Goal: Task Accomplishment & Management: Manage account settings

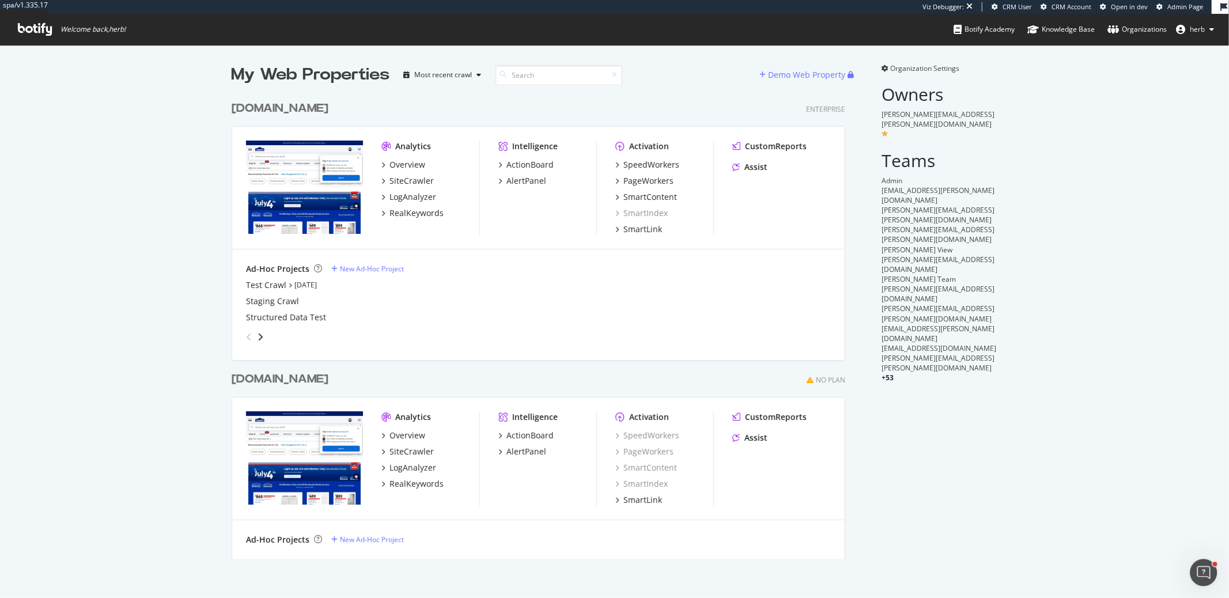
scroll to position [472, 623]
click at [476, 287] on div "Test Crawl Jul 25th 25" at bounding box center [538, 285] width 585 height 12
click at [649, 165] on div "SpeedWorkers" at bounding box center [651, 165] width 56 height 12
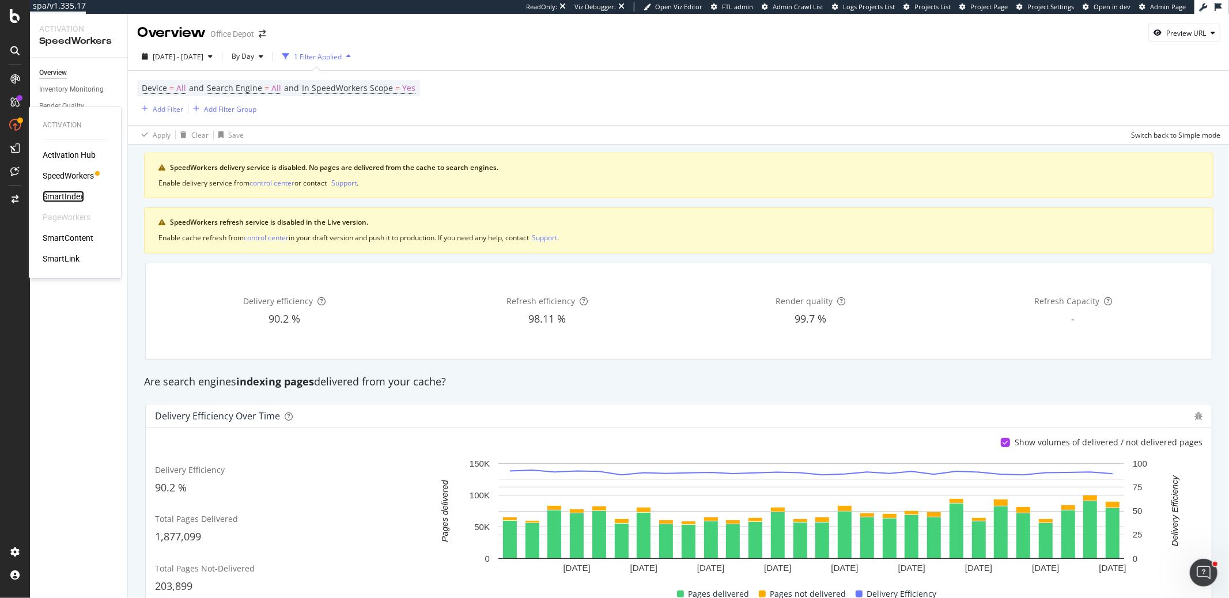
click at [78, 198] on div "SmartIndex" at bounding box center [63, 197] width 41 height 12
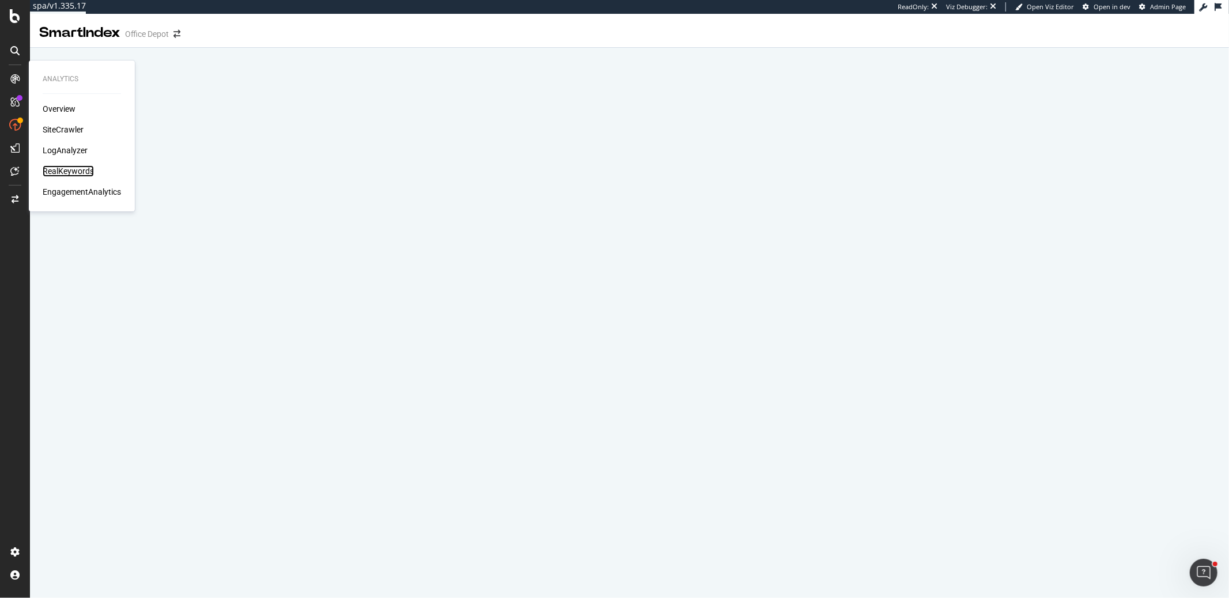
click at [75, 167] on div "RealKeywords" at bounding box center [68, 171] width 51 height 12
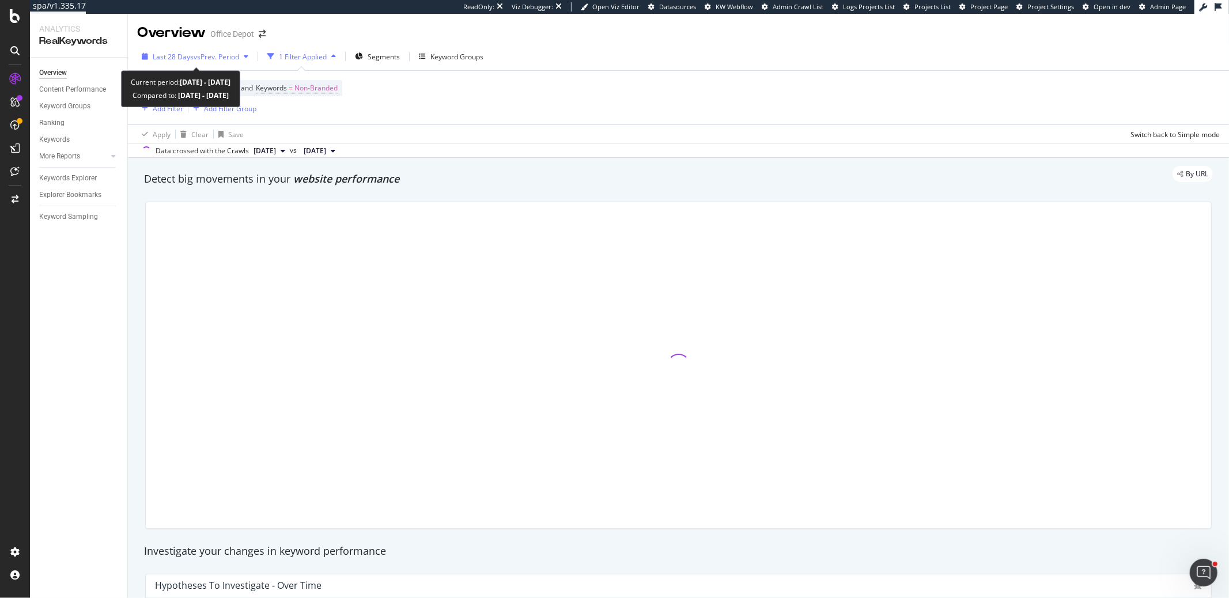
click at [157, 54] on span "Last 28 Days" at bounding box center [173, 57] width 41 height 10
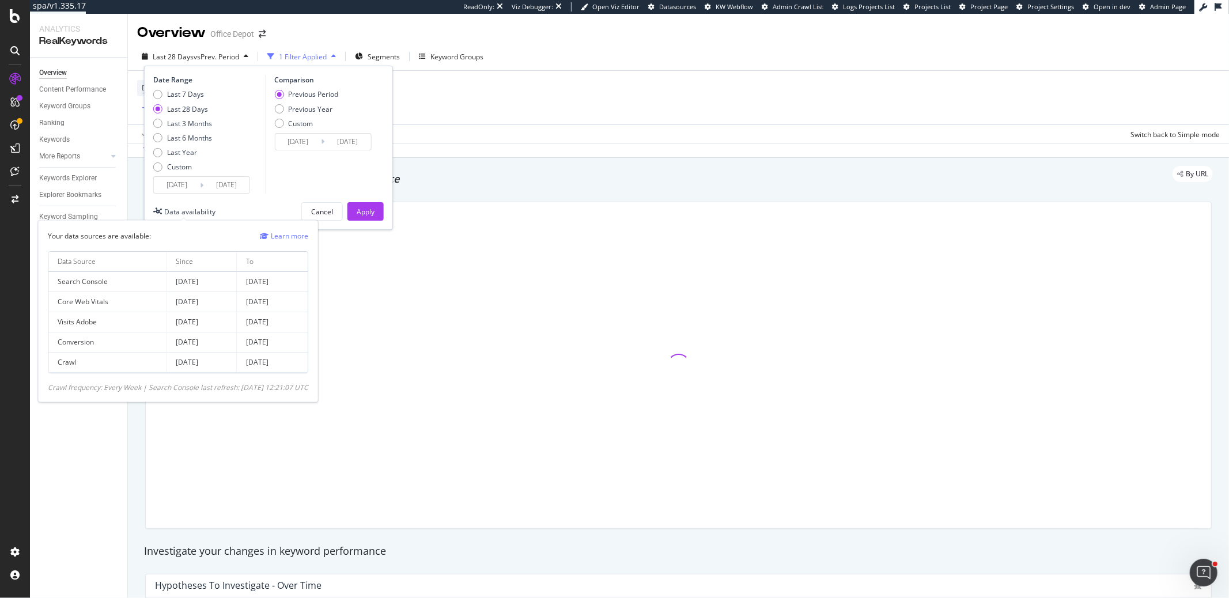
click at [191, 207] on div "Data availability" at bounding box center [189, 212] width 51 height 10
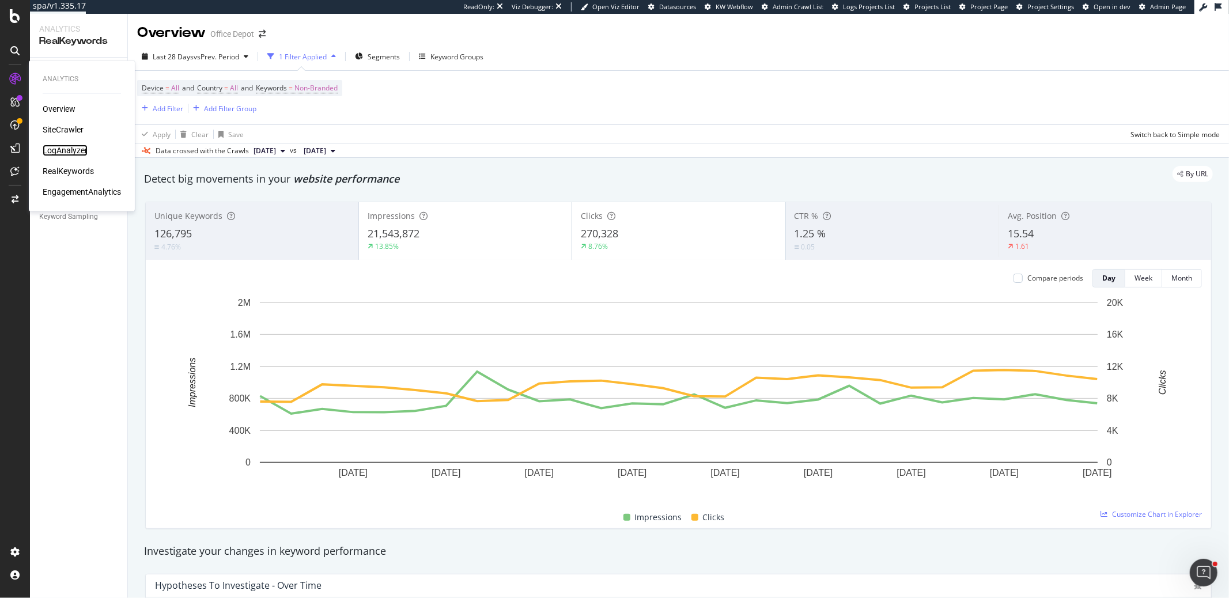
click at [86, 151] on div "LogAnalyzer" at bounding box center [65, 151] width 45 height 12
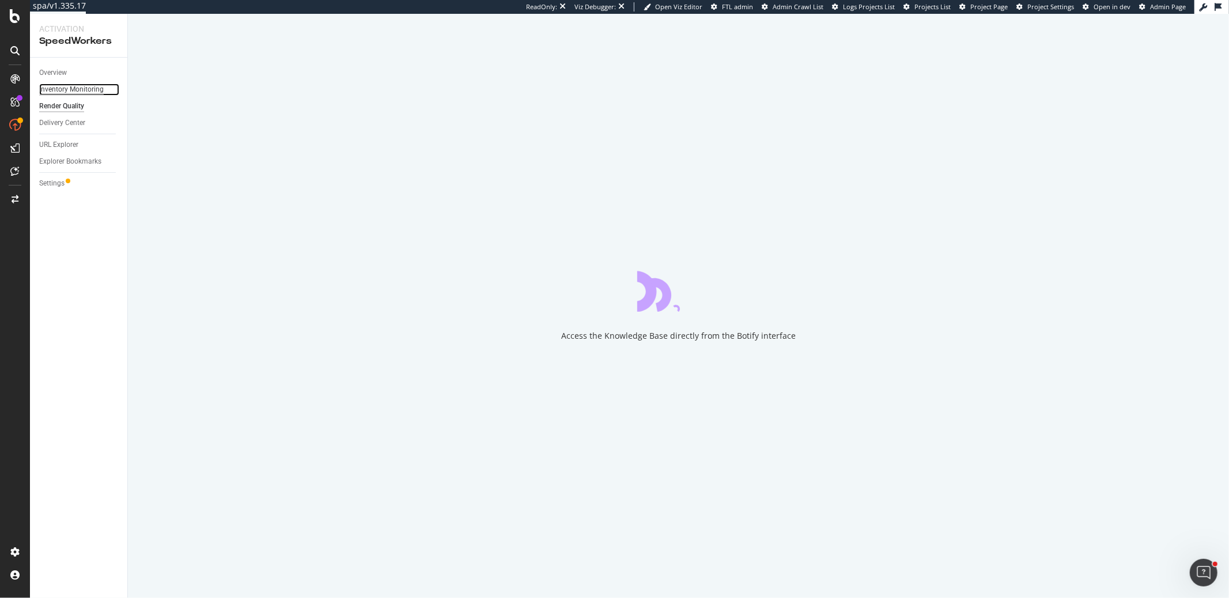
click at [71, 89] on div "Inventory Monitoring" at bounding box center [71, 90] width 65 height 12
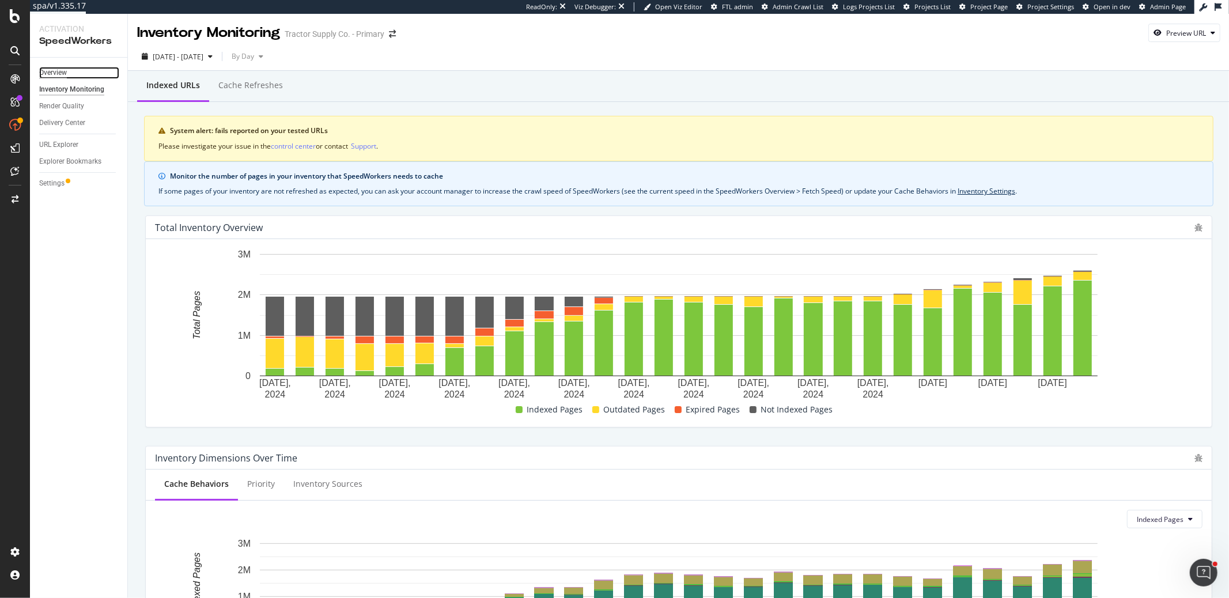
click at [63, 74] on div "Overview" at bounding box center [53, 73] width 28 height 12
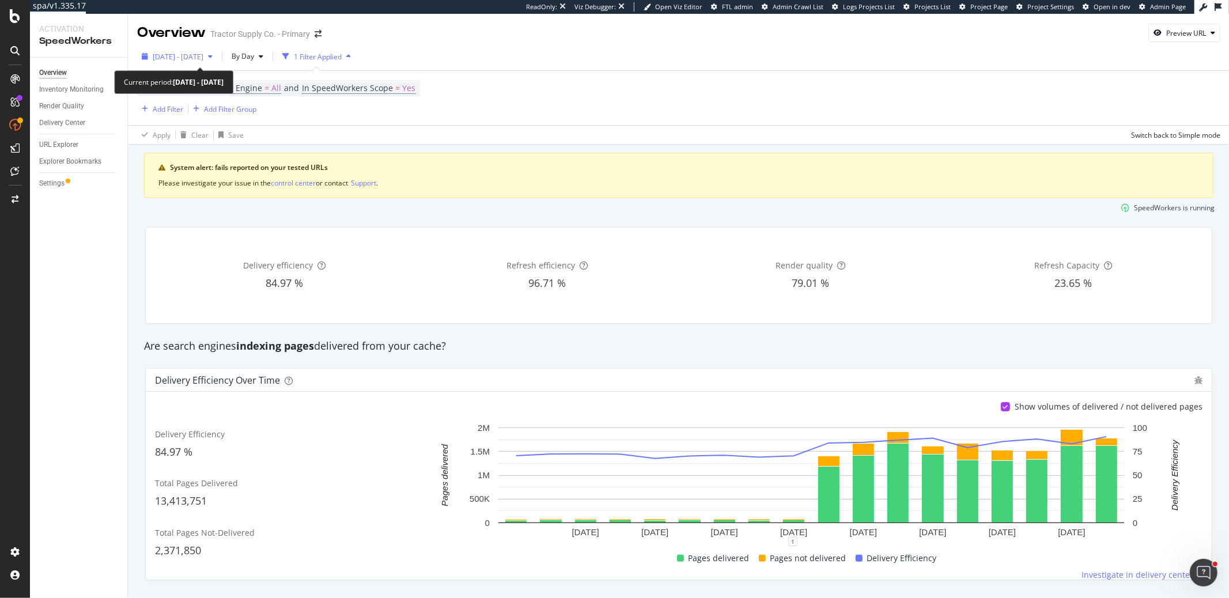
click at [203, 56] on span "2024 May. 11th - 2024 Jun. 7th" at bounding box center [178, 57] width 51 height 10
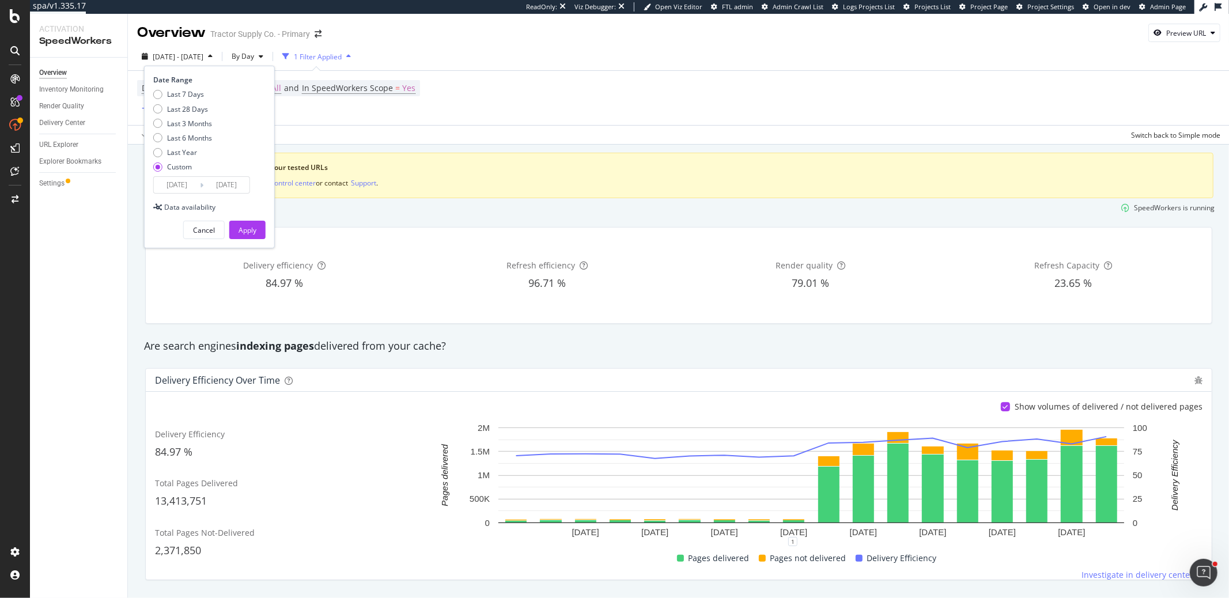
drag, startPoint x: 197, startPoint y: 123, endPoint x: 207, endPoint y: 128, distance: 10.8
click at [198, 123] on div "Last 3 Months" at bounding box center [189, 124] width 45 height 10
type input "2025/05/12"
type input "2025/08/11"
click at [248, 226] on div "Apply" at bounding box center [248, 230] width 18 height 10
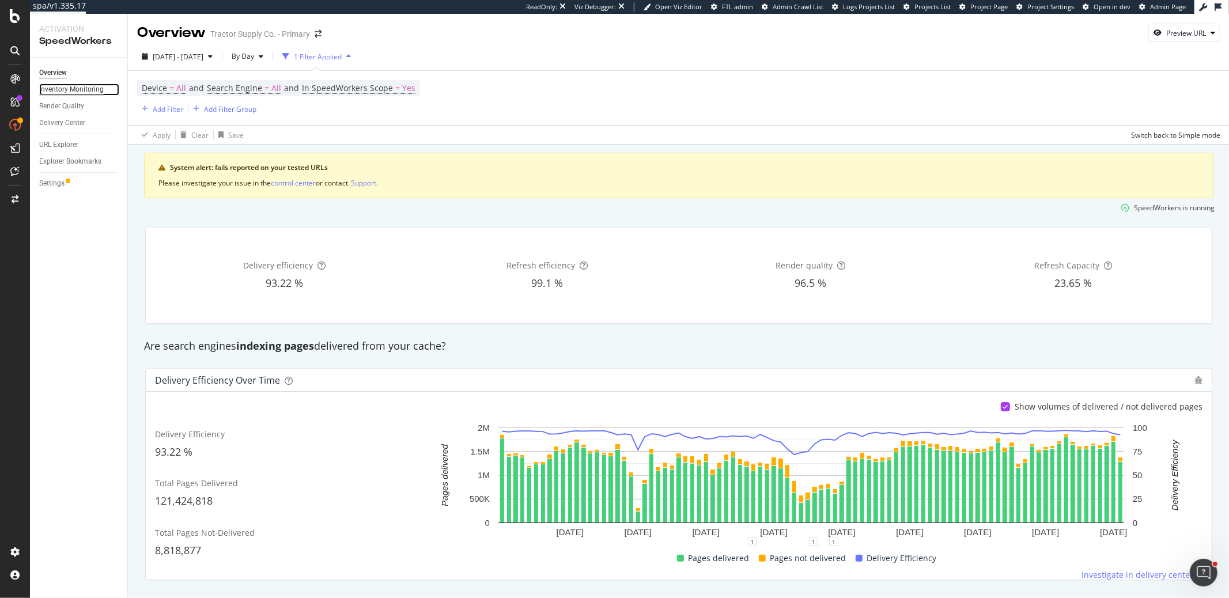
click at [62, 89] on div "Inventory Monitoring" at bounding box center [71, 90] width 65 height 12
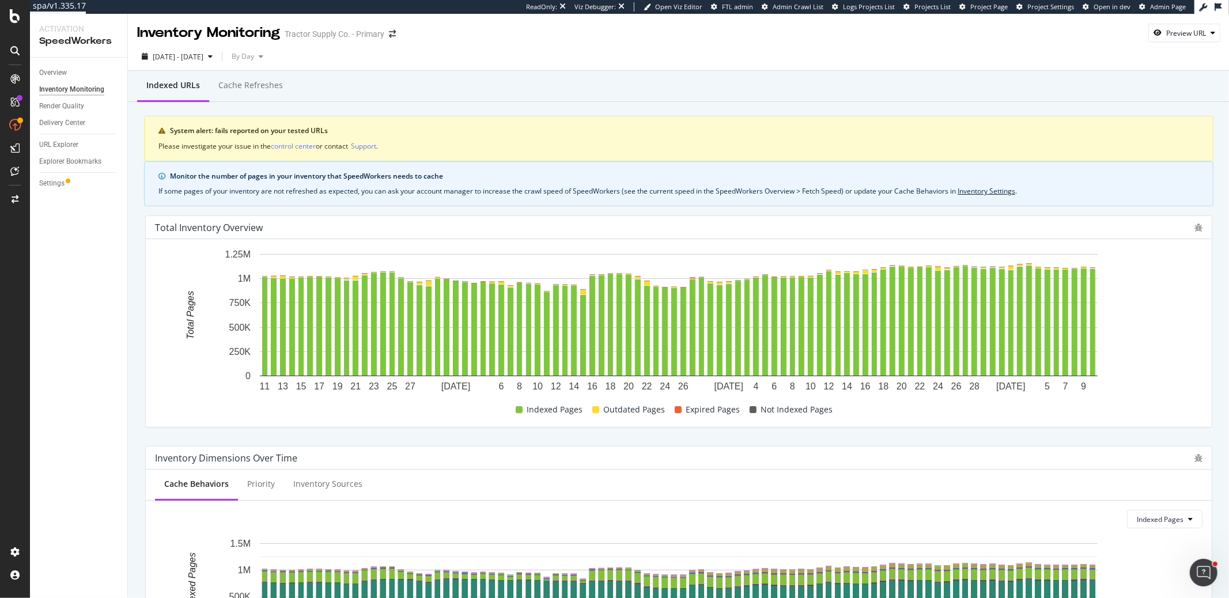
scroll to position [454, 0]
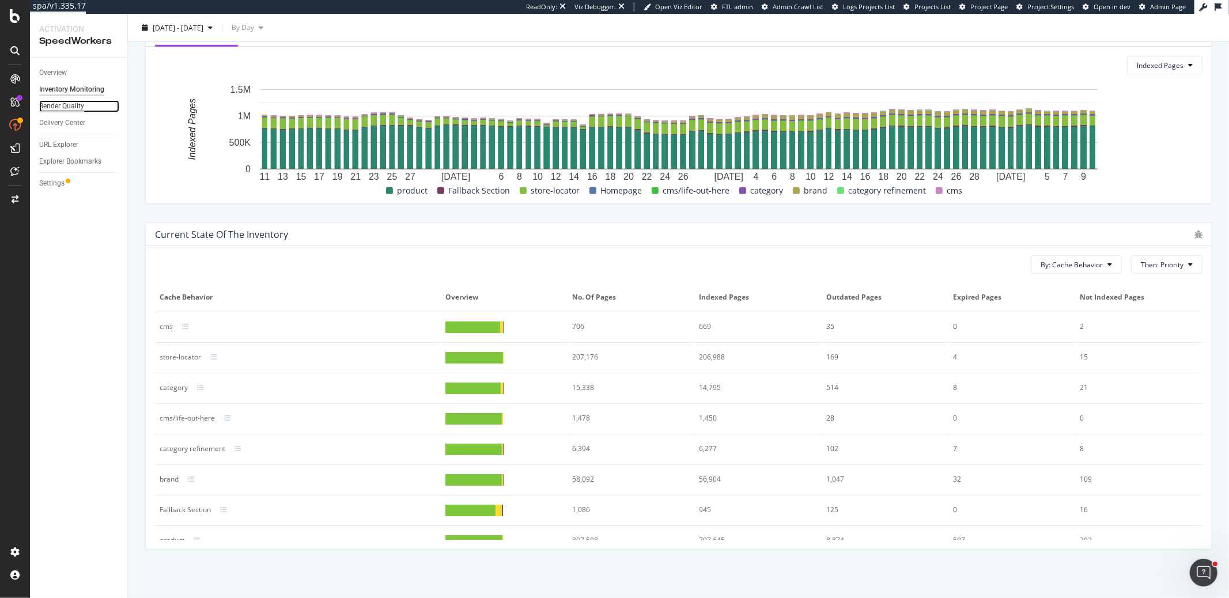
click at [66, 107] on div "Render Quality" at bounding box center [61, 106] width 45 height 12
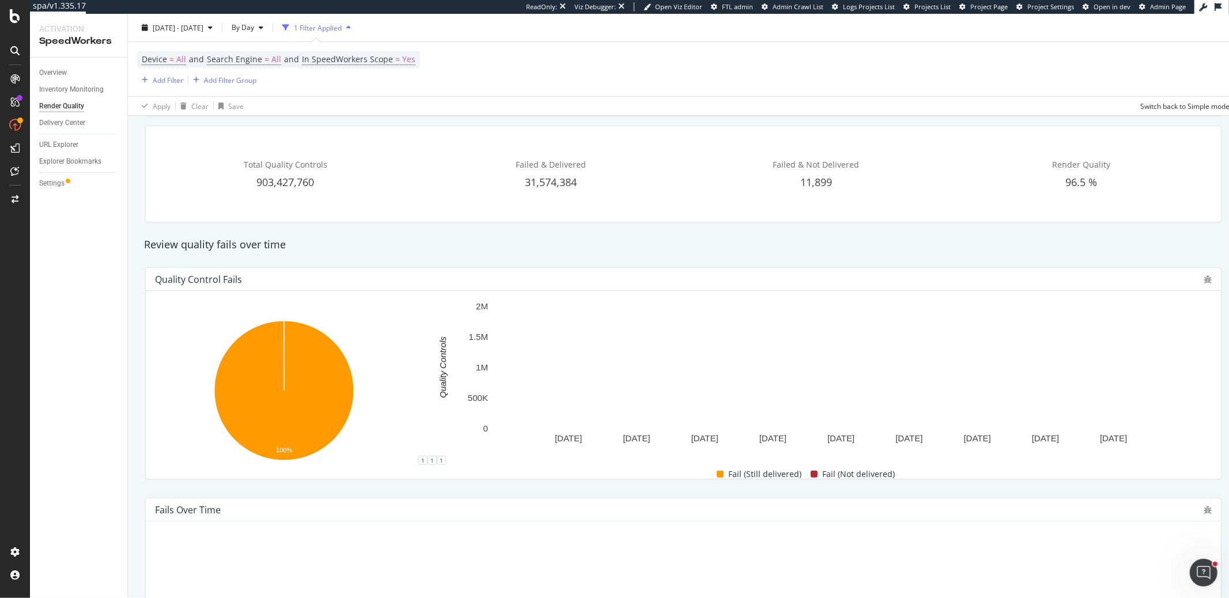
scroll to position [55, 0]
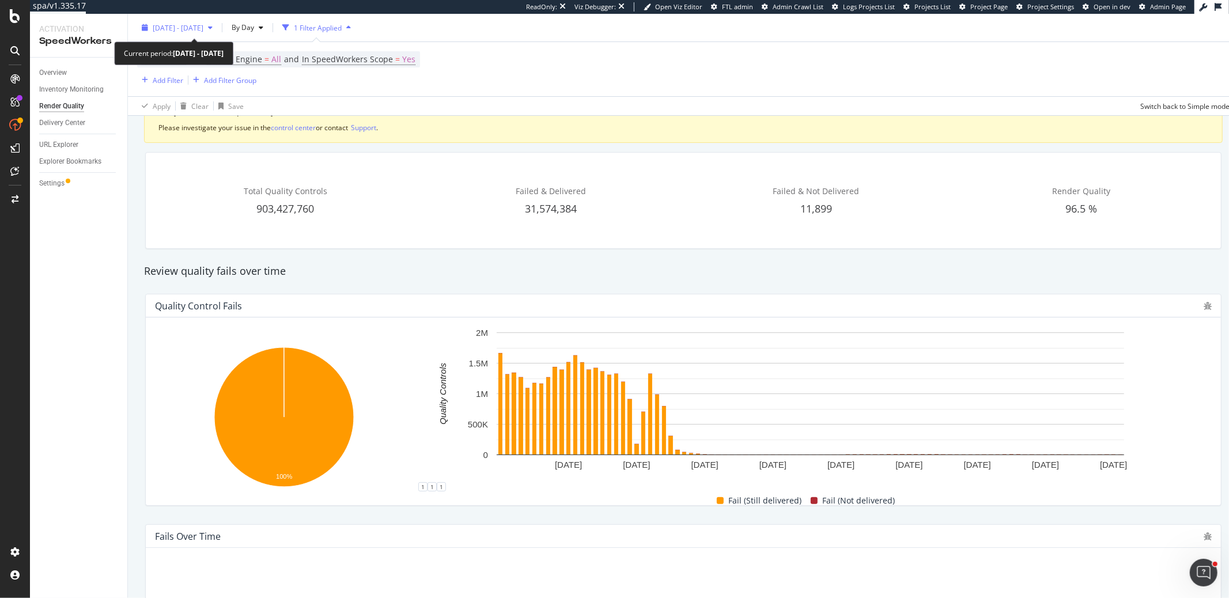
click at [162, 27] on span "2025 May. 12th - Aug. 11th" at bounding box center [178, 27] width 51 height 10
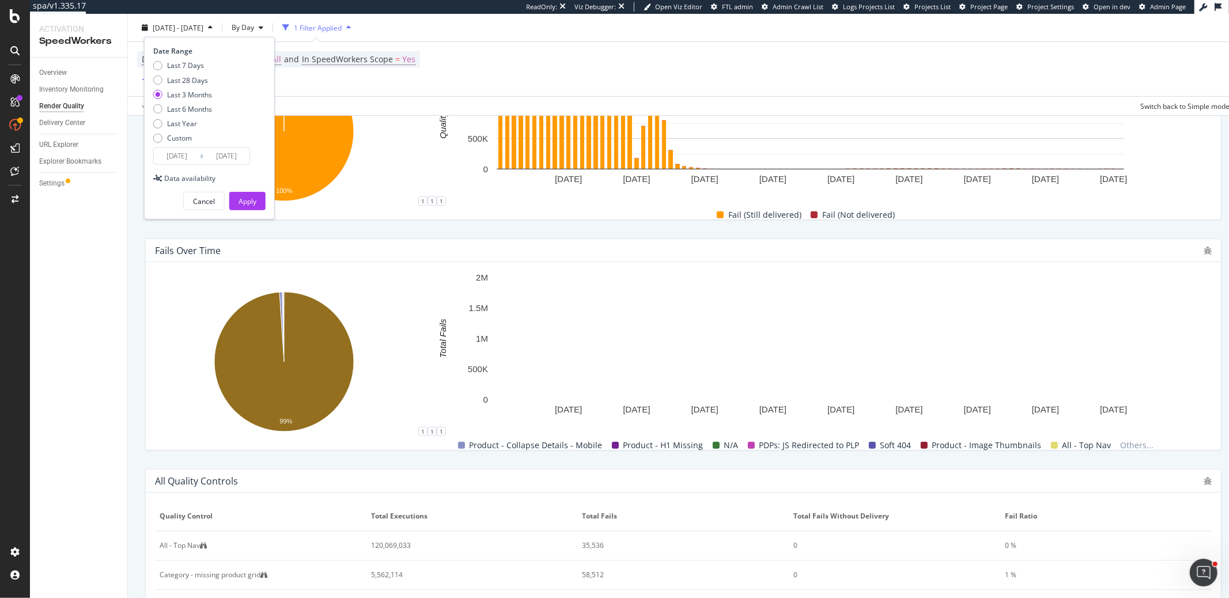
scroll to position [472, 0]
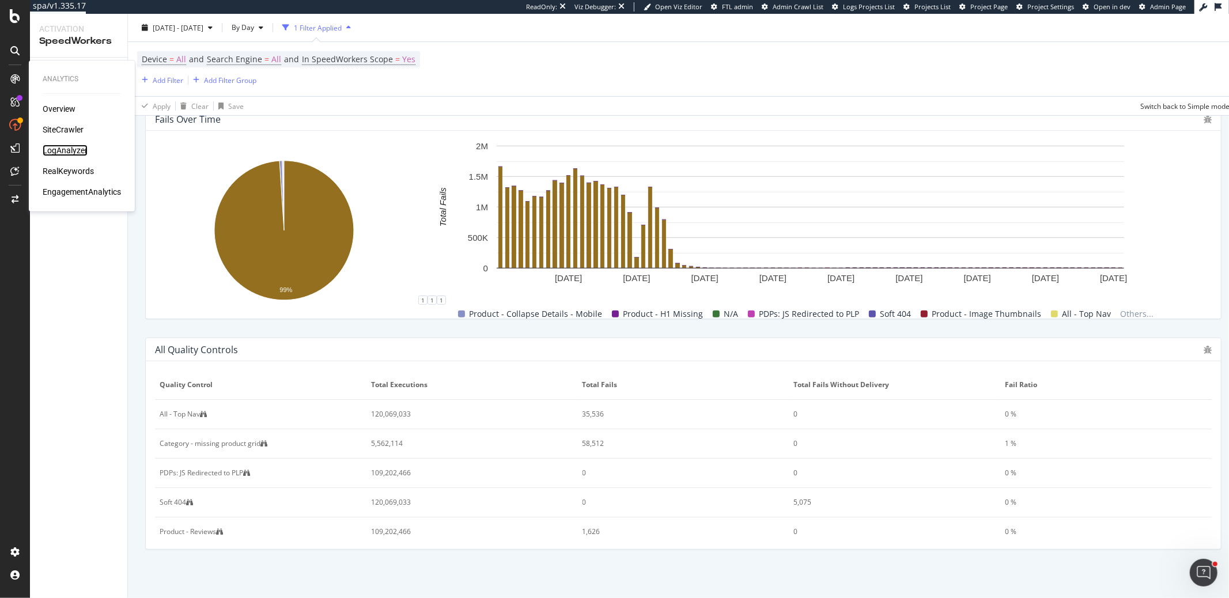
click at [67, 147] on div "LogAnalyzer" at bounding box center [65, 151] width 45 height 12
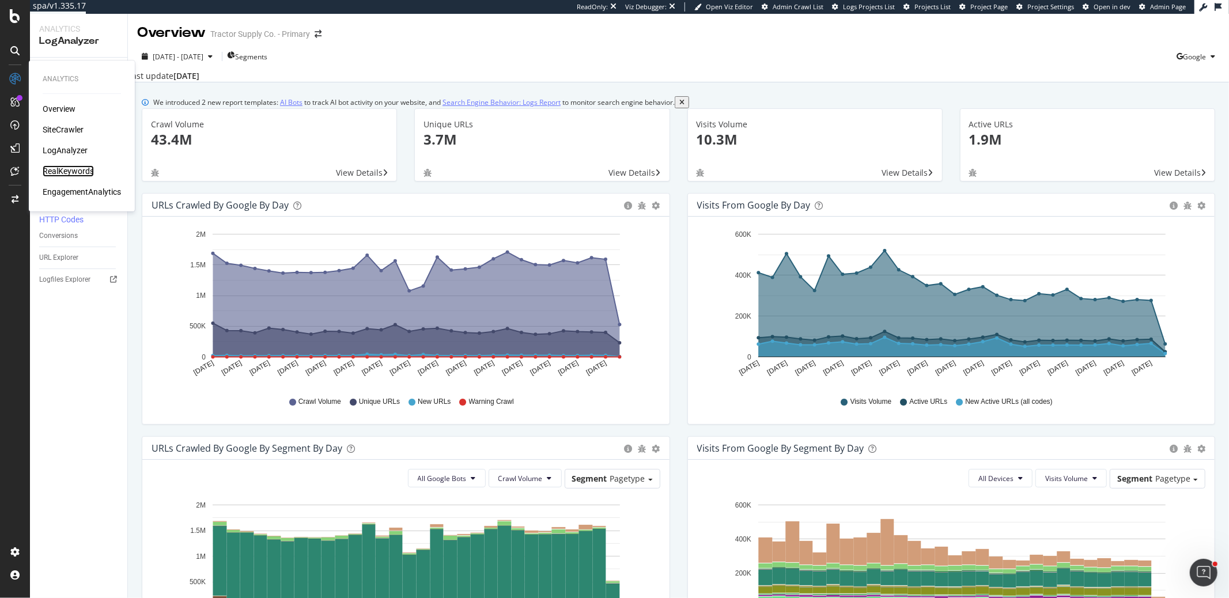
click at [77, 174] on div "RealKeywords" at bounding box center [68, 171] width 51 height 12
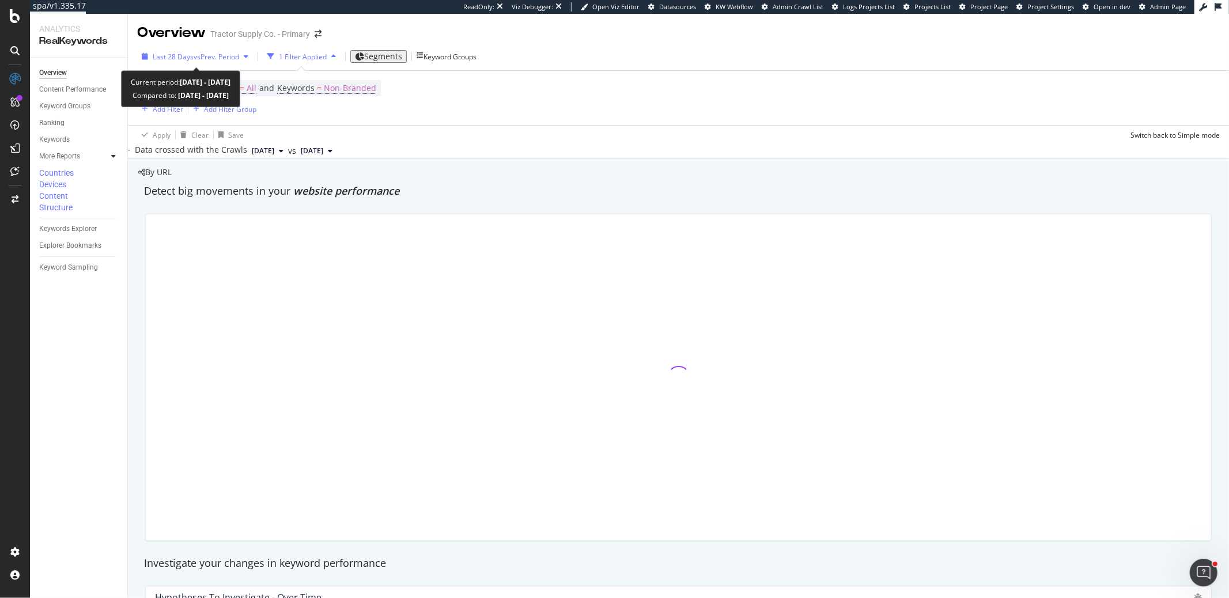
click at [205, 58] on span "vs Prev. Period" at bounding box center [217, 57] width 46 height 10
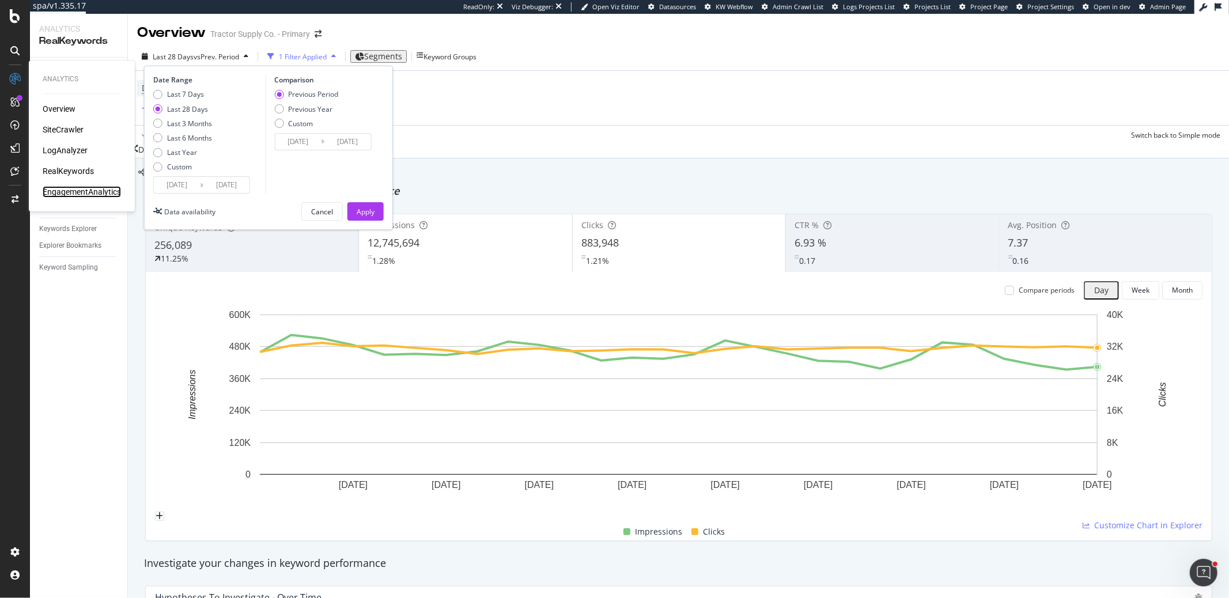
click at [81, 193] on div "EngagementAnalytics" at bounding box center [82, 192] width 78 height 12
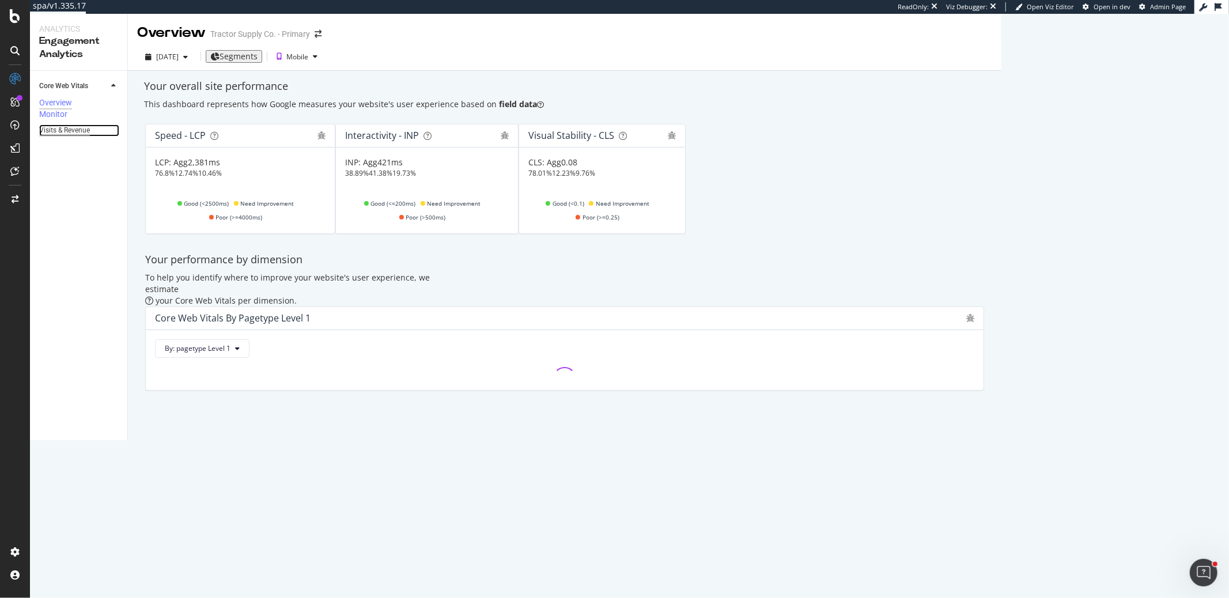
click at [83, 136] on div "Visits & Revenue" at bounding box center [64, 130] width 51 height 12
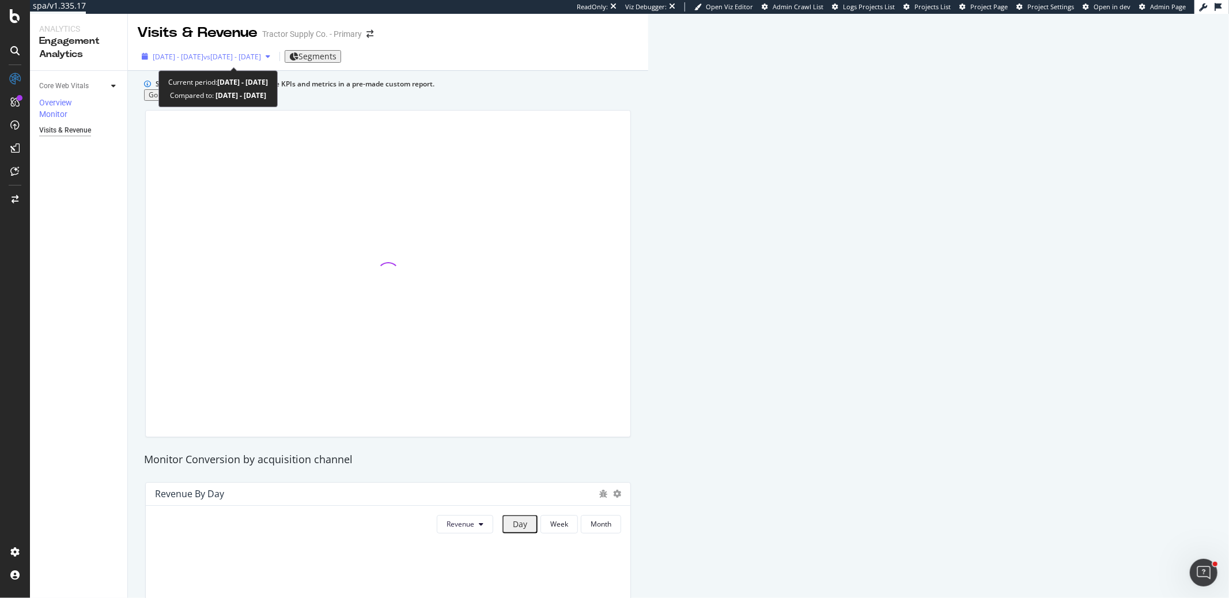
click at [177, 58] on span "2025 Jul. 12th - Aug. 8th" at bounding box center [178, 57] width 51 height 10
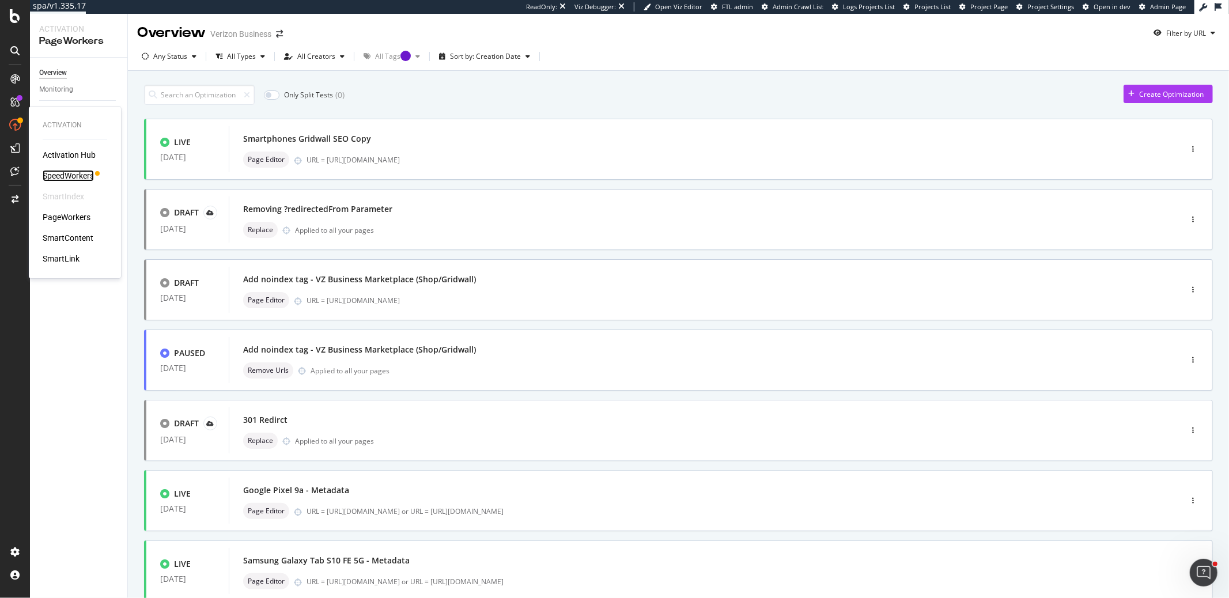
click at [90, 172] on div "SpeedWorkers" at bounding box center [68, 176] width 51 height 12
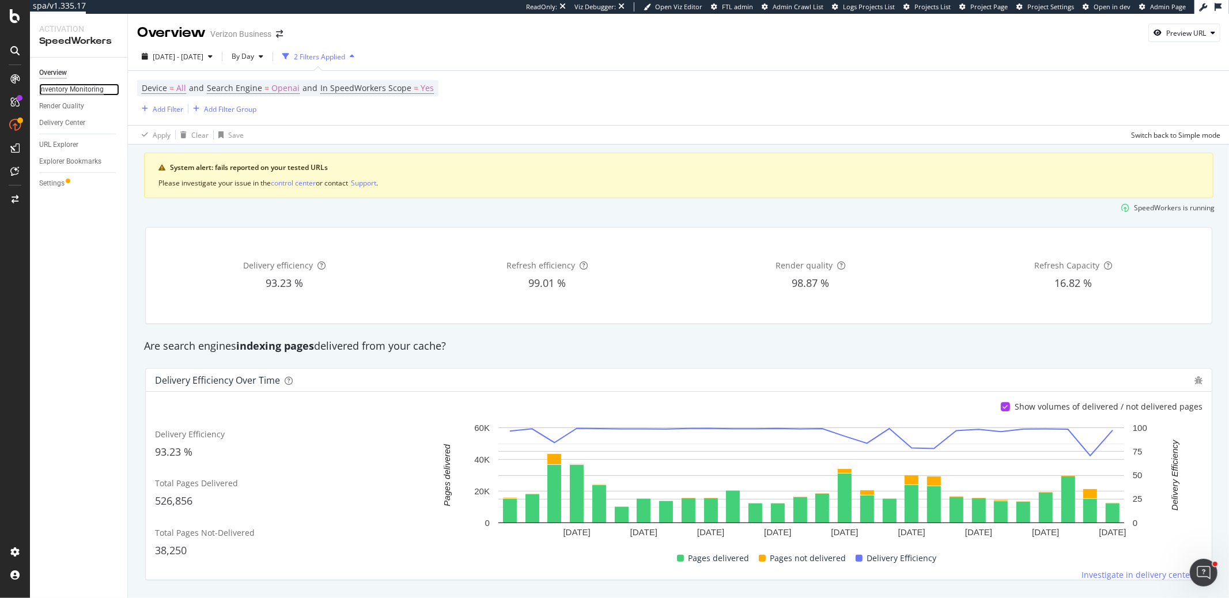
click at [85, 89] on div "Inventory Monitoring" at bounding box center [71, 90] width 65 height 12
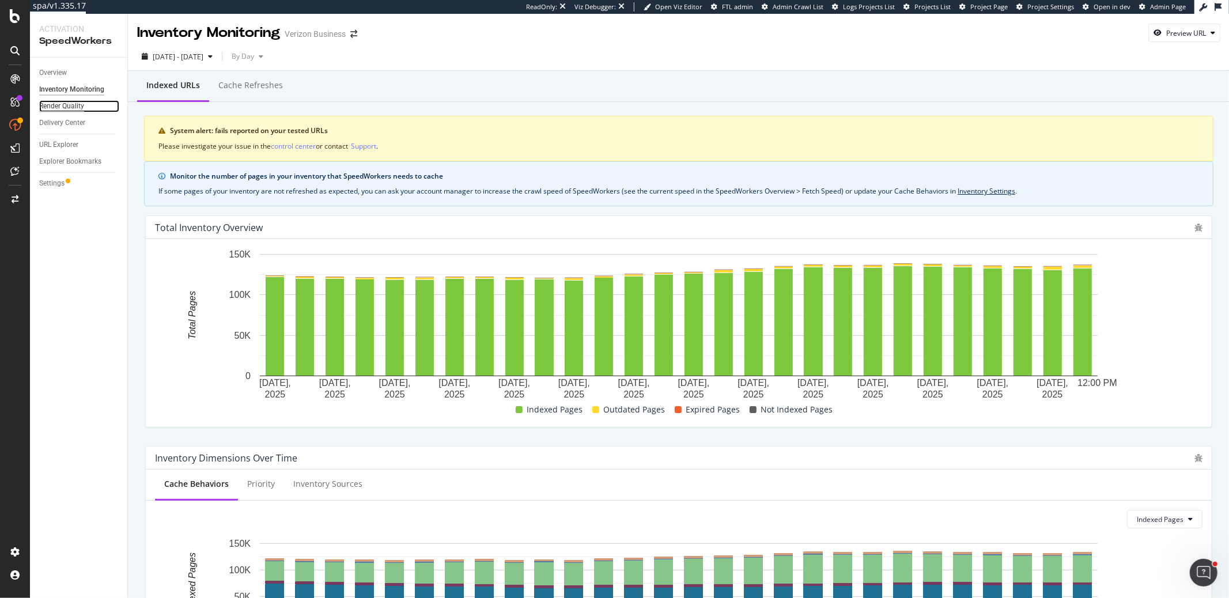
click at [74, 104] on div "Render Quality" at bounding box center [61, 106] width 45 height 12
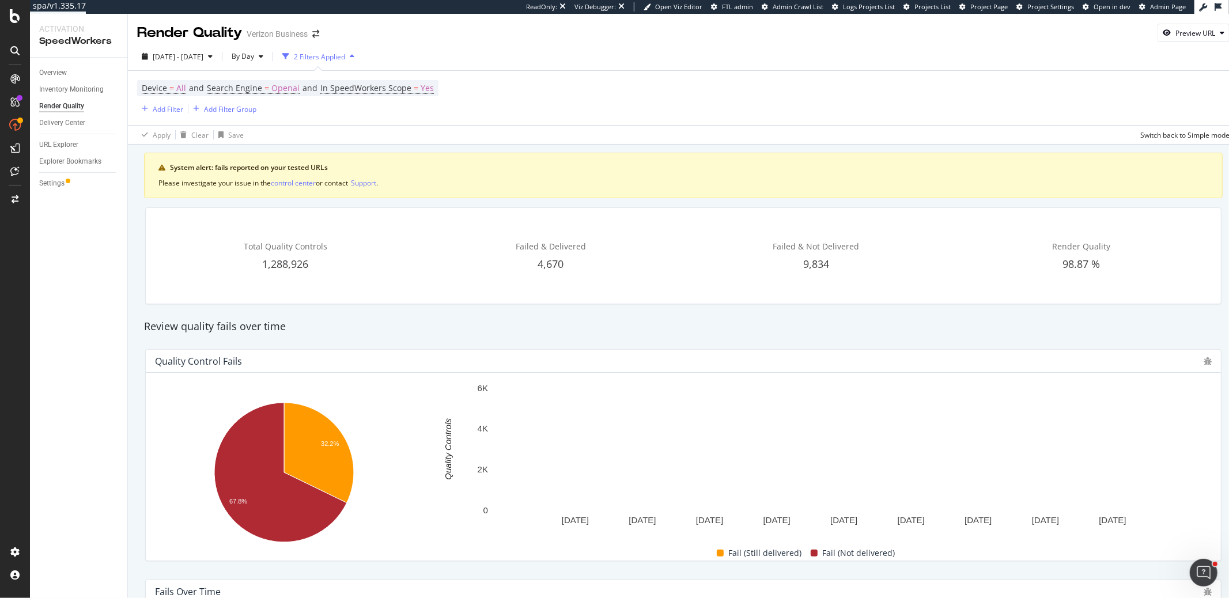
scroll to position [472, 0]
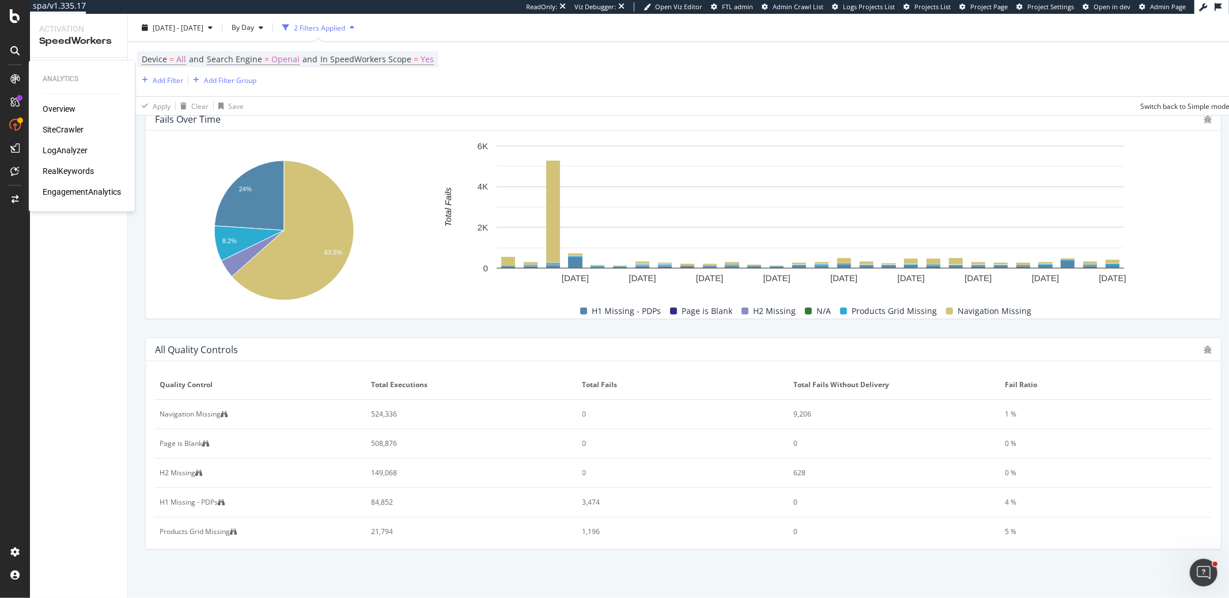
click at [94, 174] on div "RealKeywords" at bounding box center [82, 171] width 78 height 12
click at [84, 170] on div "RealKeywords" at bounding box center [68, 171] width 51 height 12
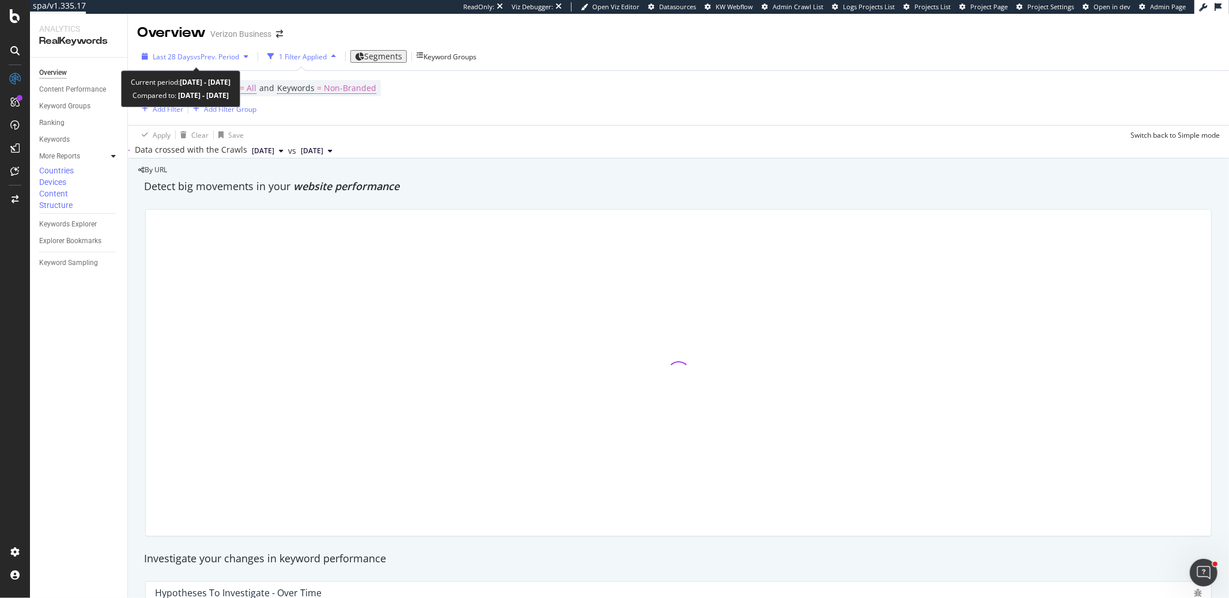
click at [204, 57] on span "vs Prev. Period" at bounding box center [217, 57] width 46 height 10
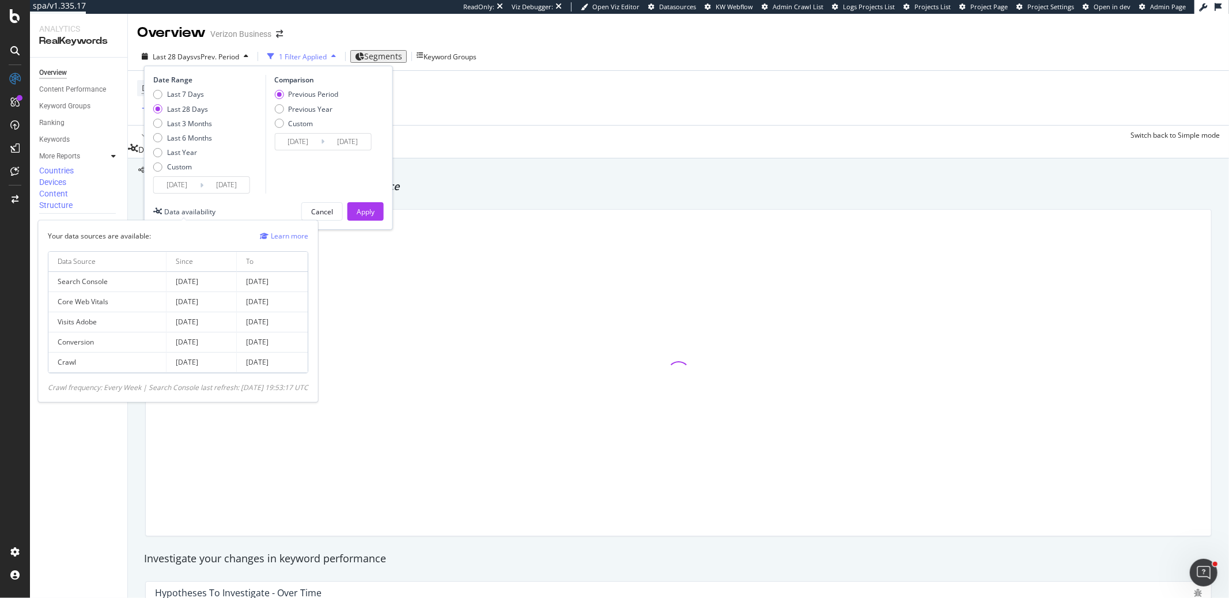
click at [179, 207] on div "Data availability" at bounding box center [189, 212] width 51 height 10
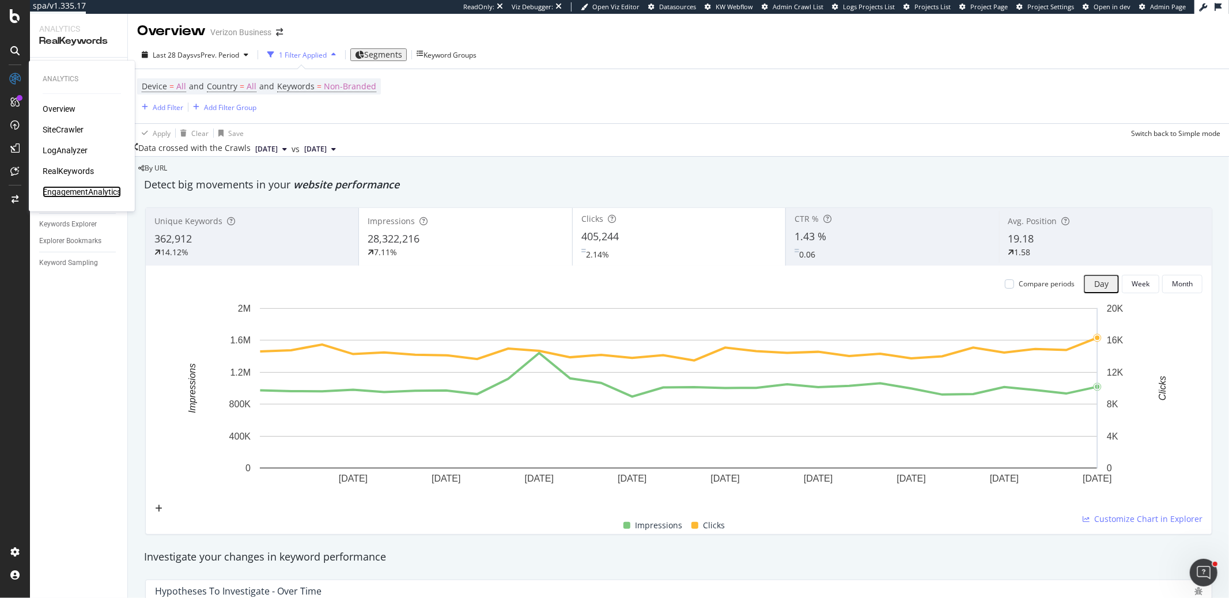
click at [90, 192] on div "EngagementAnalytics" at bounding box center [82, 192] width 78 height 12
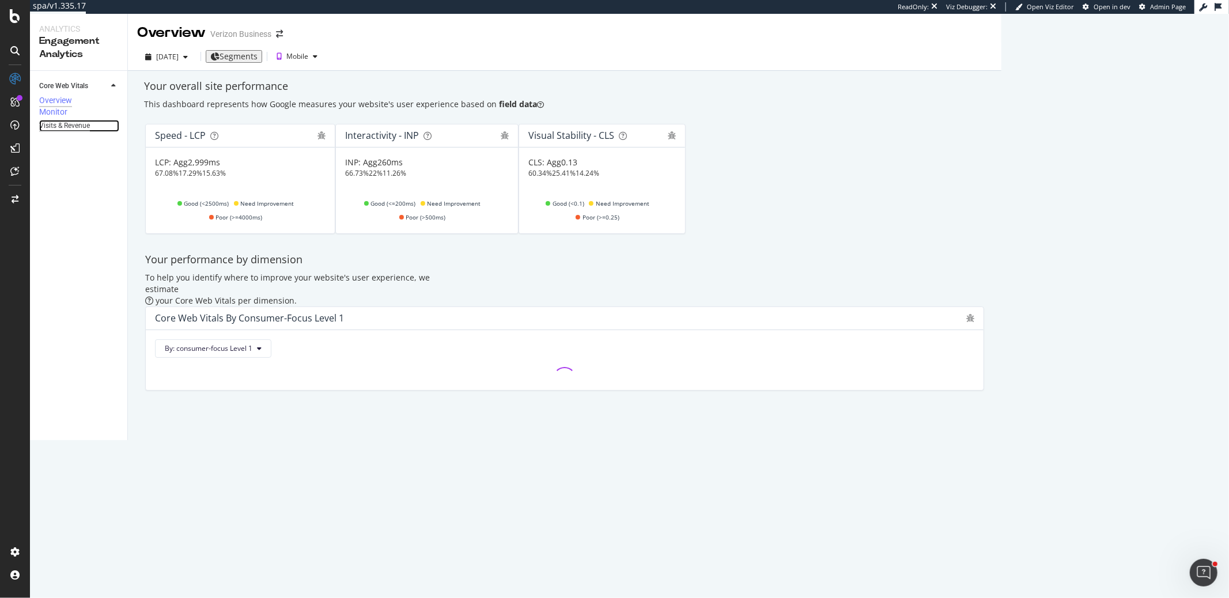
click at [63, 132] on div "Visits & Revenue" at bounding box center [64, 126] width 51 height 12
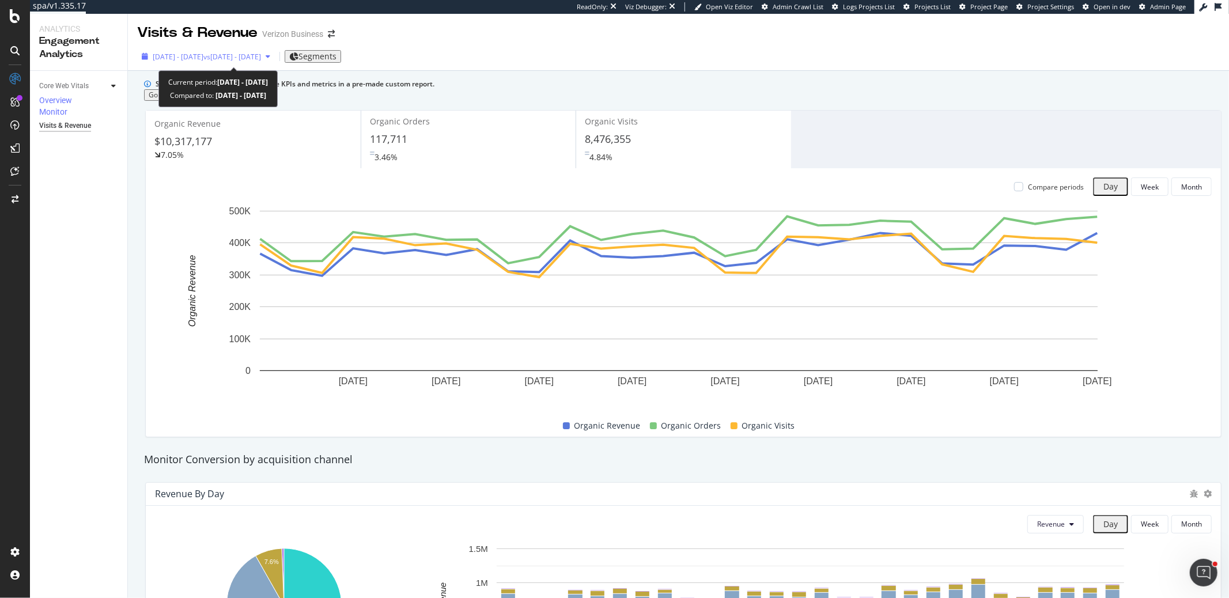
click at [202, 48] on div "2025 Jul. 11th - Aug. 7th vs 2025 Jun. 13th - Jul. 10th" at bounding box center [206, 56] width 138 height 17
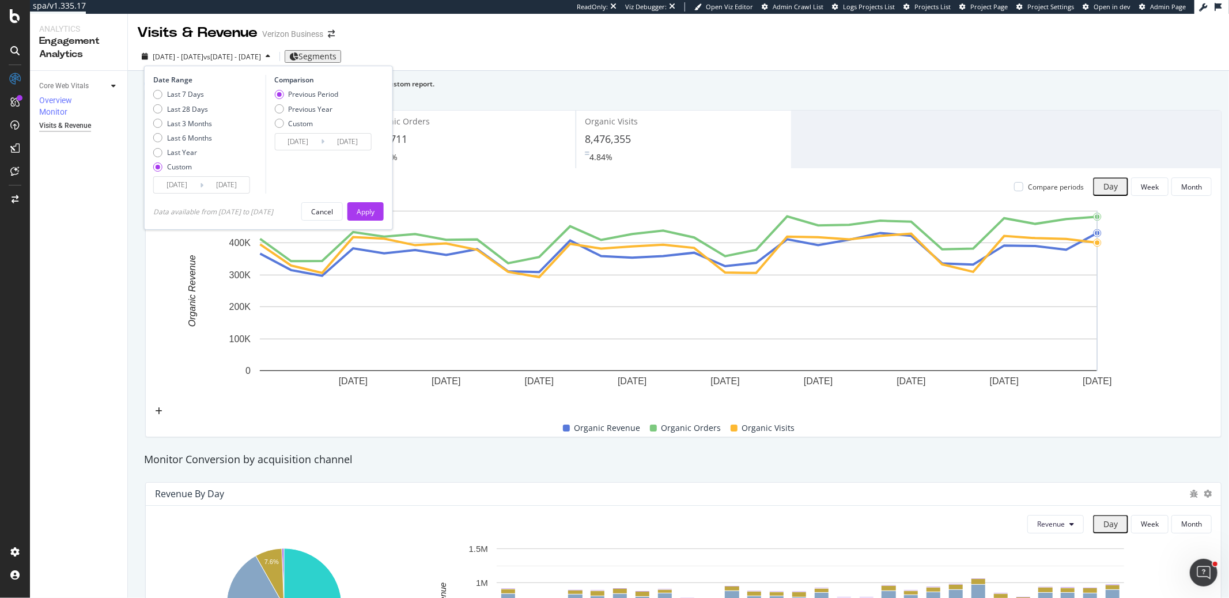
click at [17, 24] on div at bounding box center [15, 299] width 30 height 598
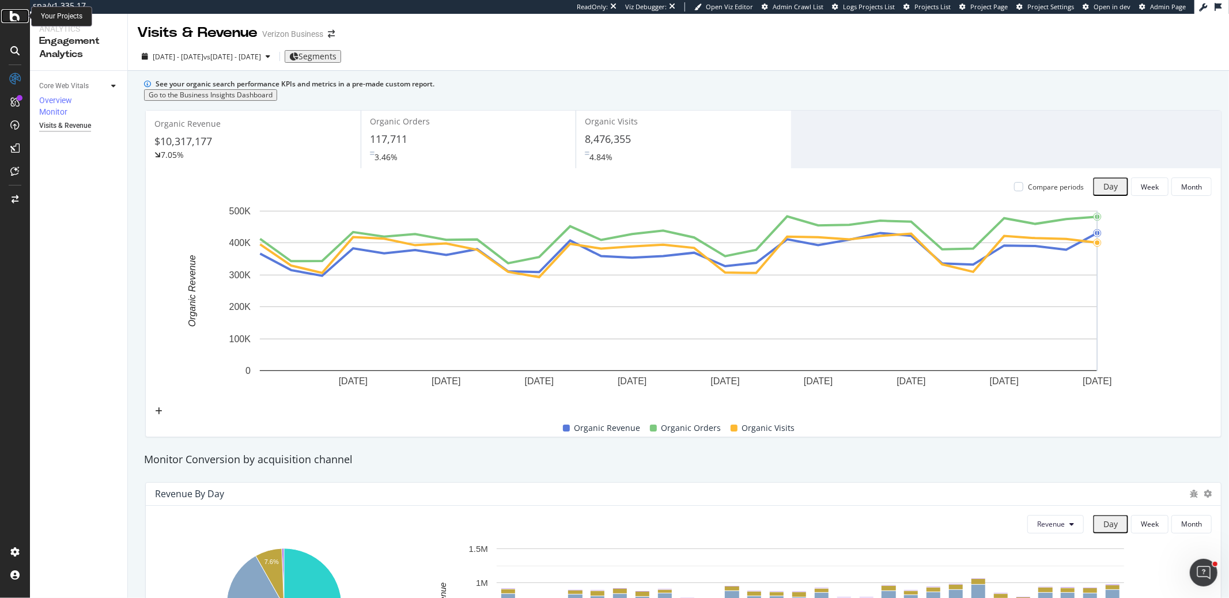
click at [14, 20] on icon at bounding box center [15, 16] width 10 height 14
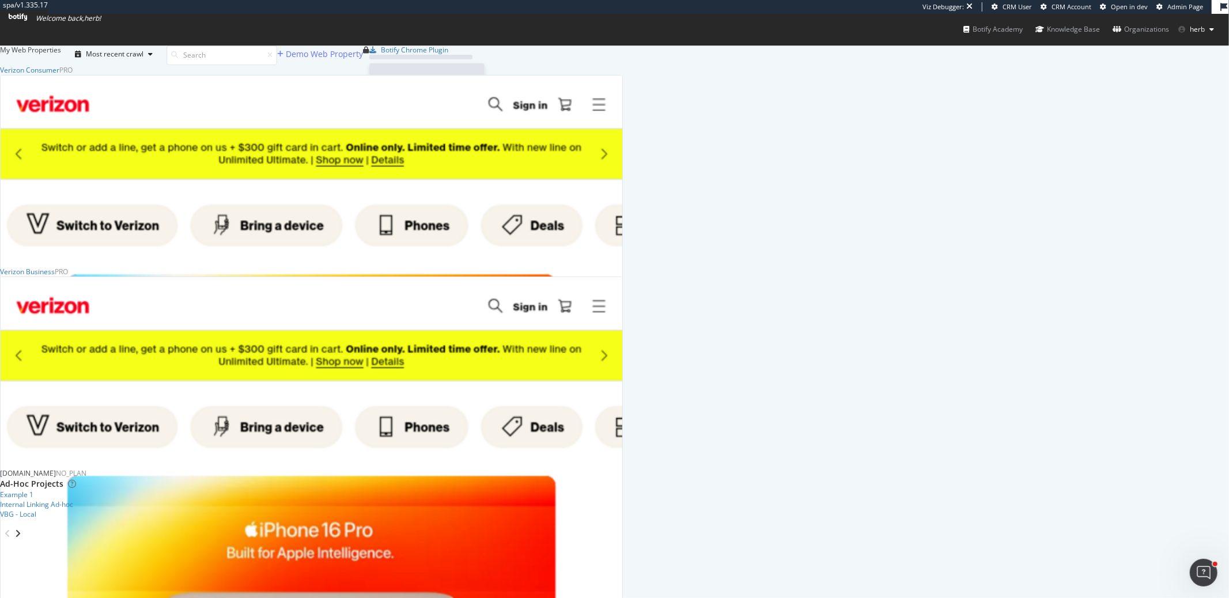
scroll to position [565, 623]
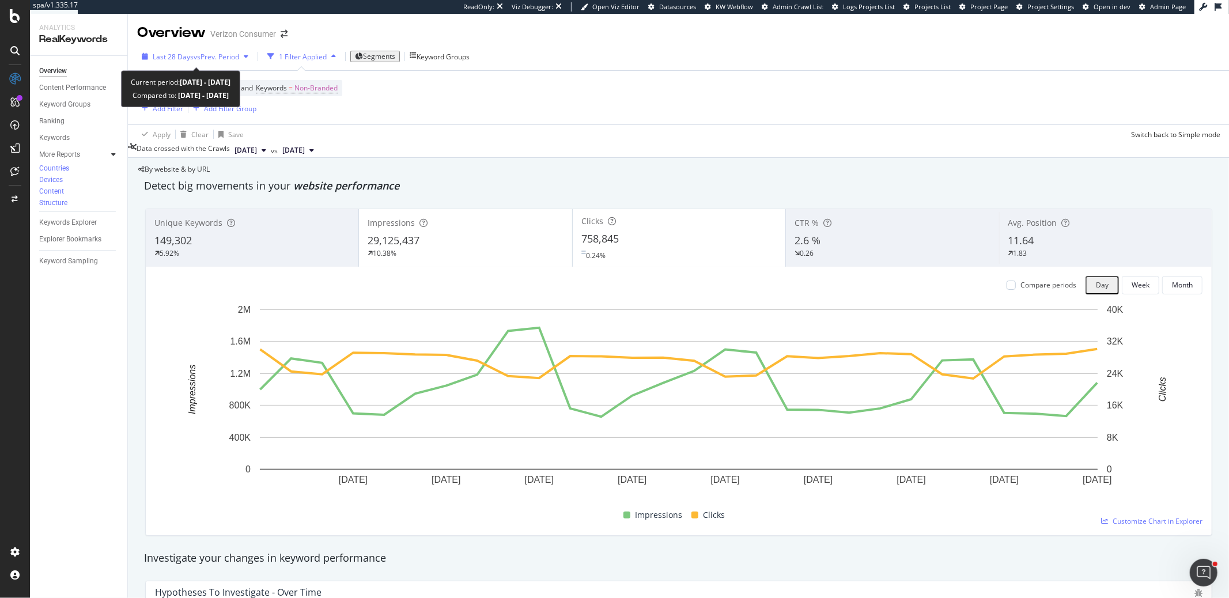
click at [200, 58] on span "vs Prev. Period" at bounding box center [217, 57] width 46 height 10
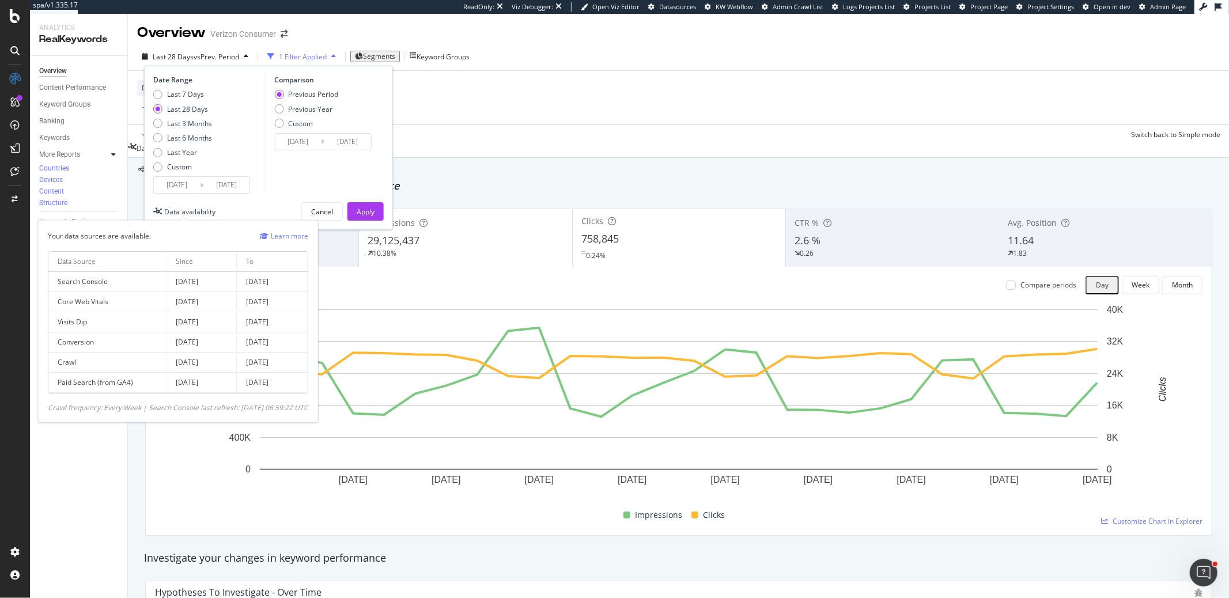
click at [173, 210] on div "Data availability" at bounding box center [189, 212] width 51 height 10
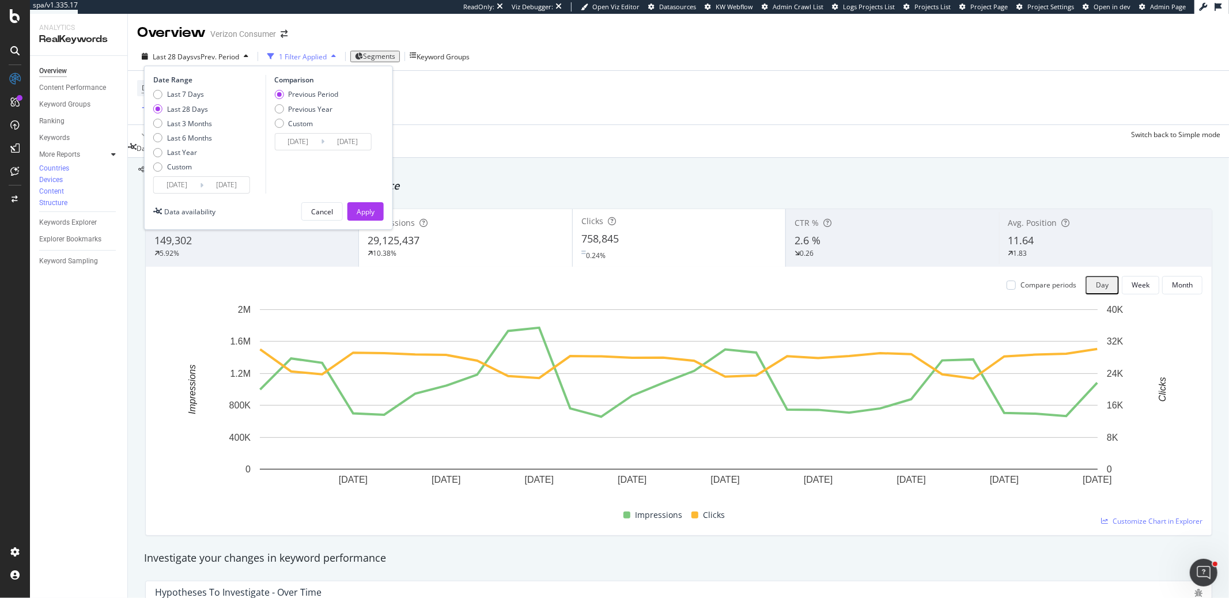
click at [6, 269] on div at bounding box center [15, 306] width 28 height 473
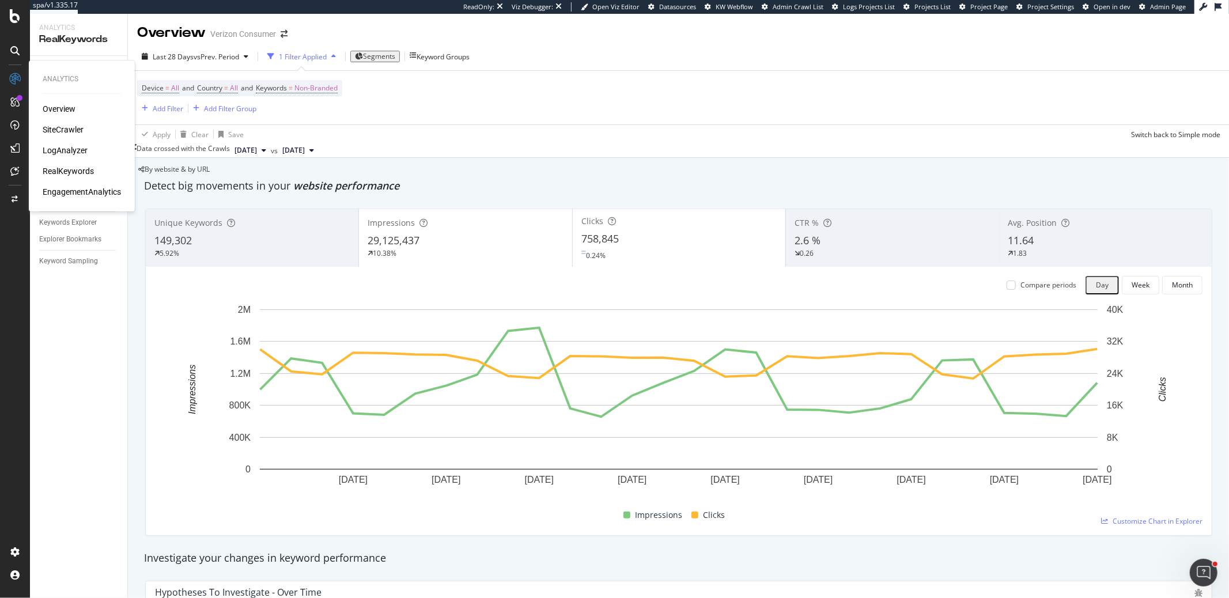
click at [95, 192] on div "EngagementAnalytics" at bounding box center [82, 192] width 78 height 12
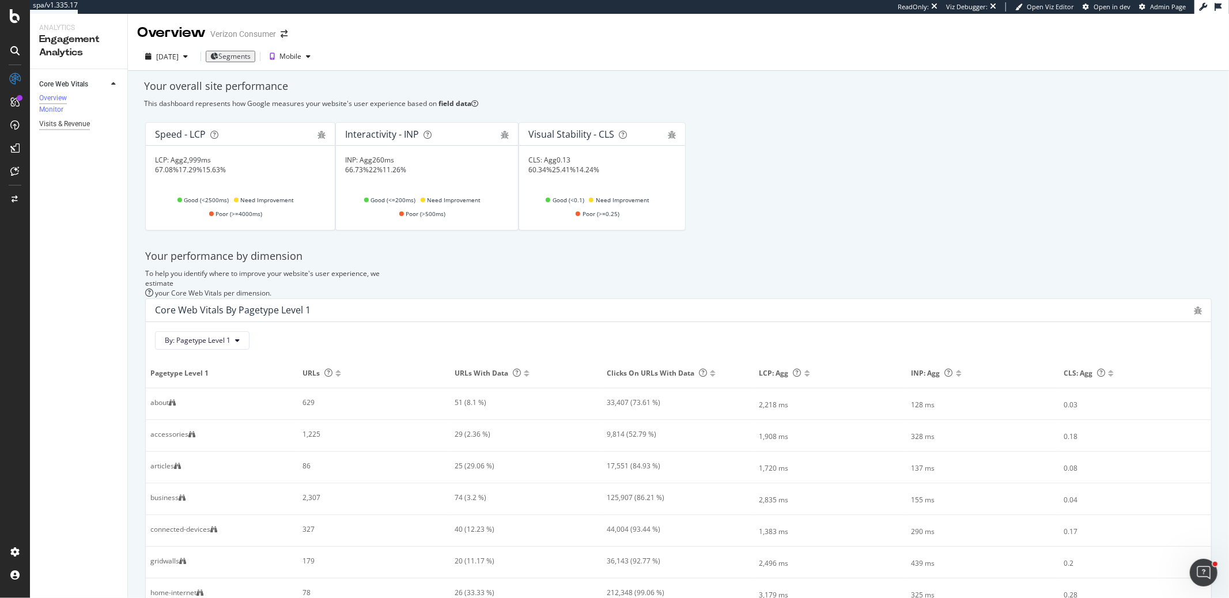
click at [71, 130] on div "Visits & Revenue" at bounding box center [64, 124] width 51 height 12
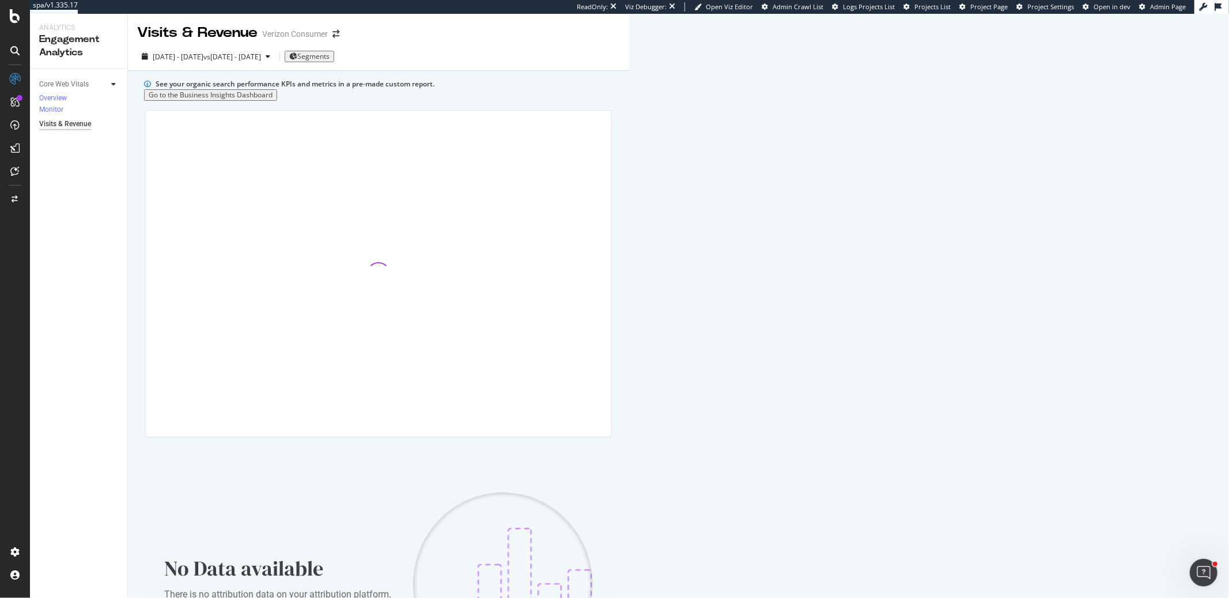
click at [73, 137] on div "Core Web Vitals Overview Monitor Visits & Revenue" at bounding box center [78, 416] width 97 height 694
click at [187, 53] on span "[DATE] - [DATE]" at bounding box center [178, 57] width 51 height 10
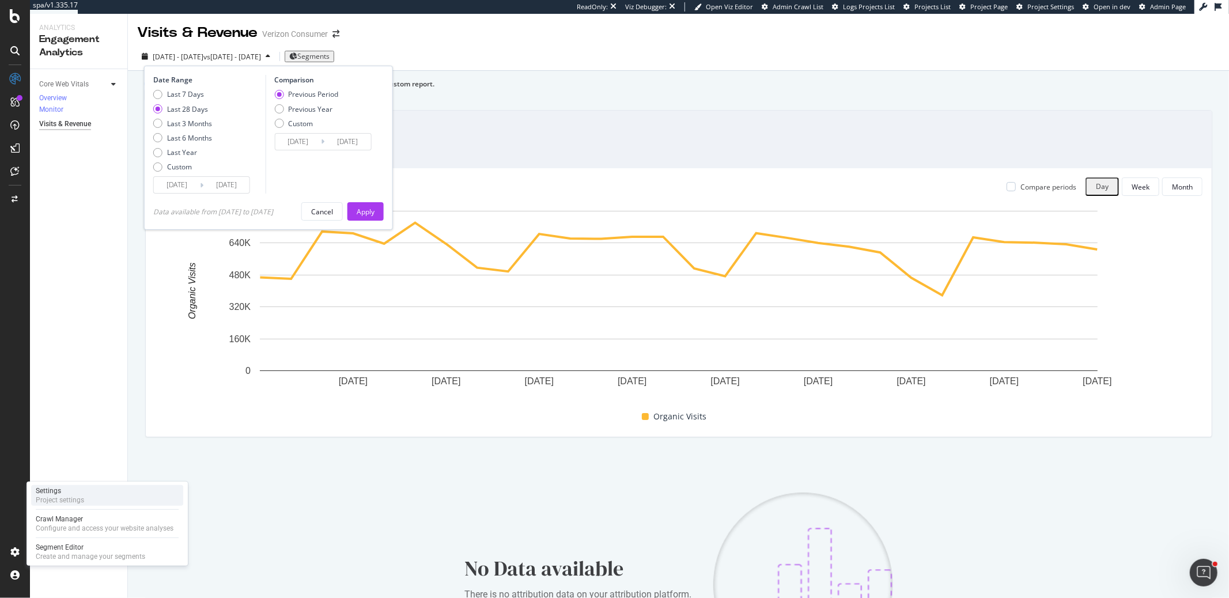
click at [68, 494] on div "Settings" at bounding box center [60, 490] width 48 height 9
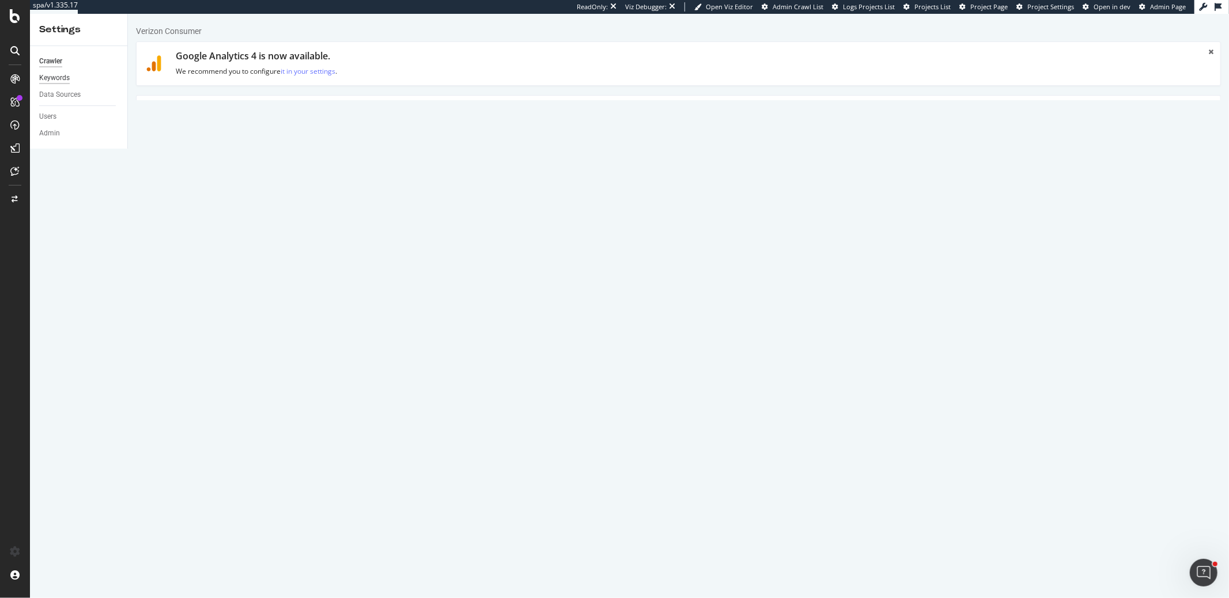
click at [63, 78] on div "Keywords" at bounding box center [54, 78] width 31 height 12
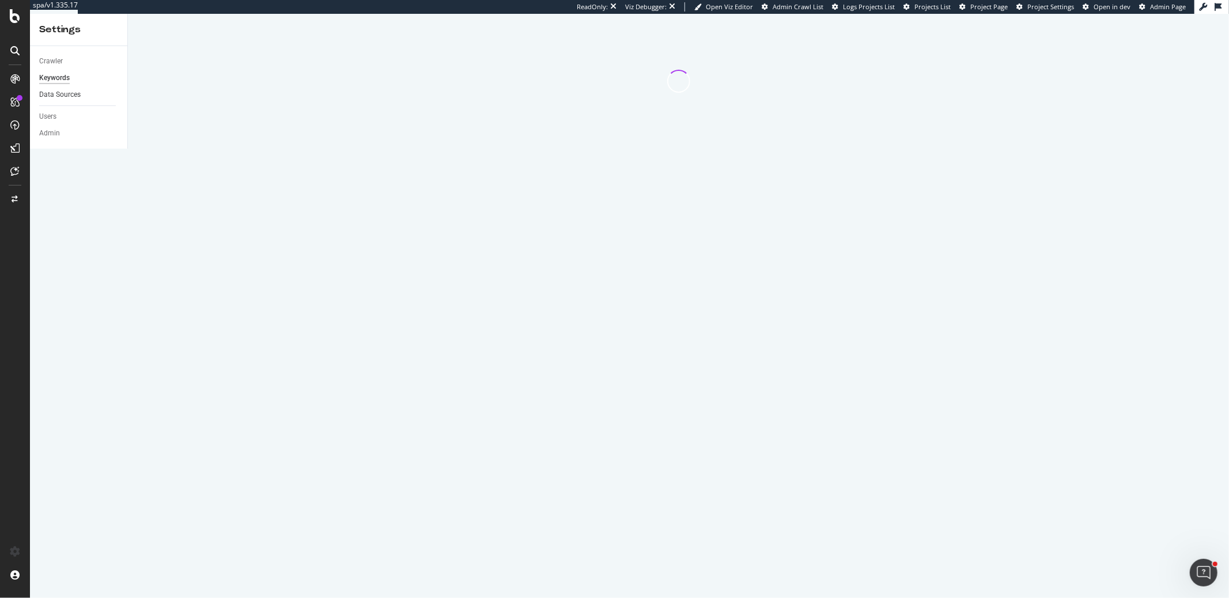
click at [92, 94] on link "Data Sources" at bounding box center [79, 95] width 80 height 12
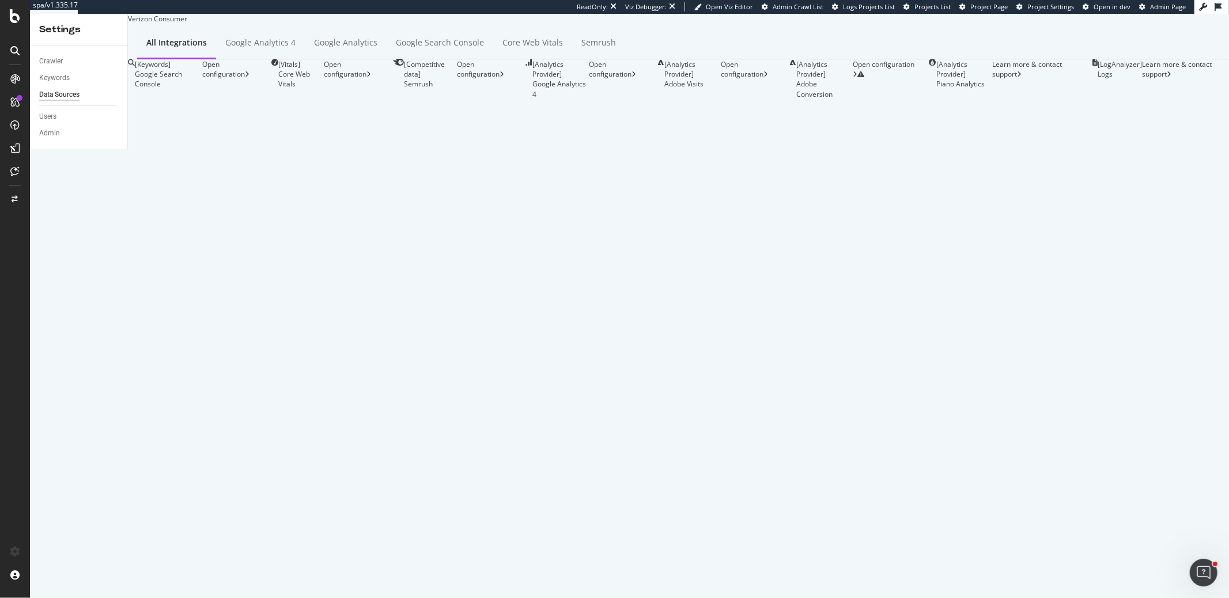
click at [790, 99] on div "[ Analytics Provider ] Adobe Conversion Open configuration" at bounding box center [854, 79] width 129 height 40
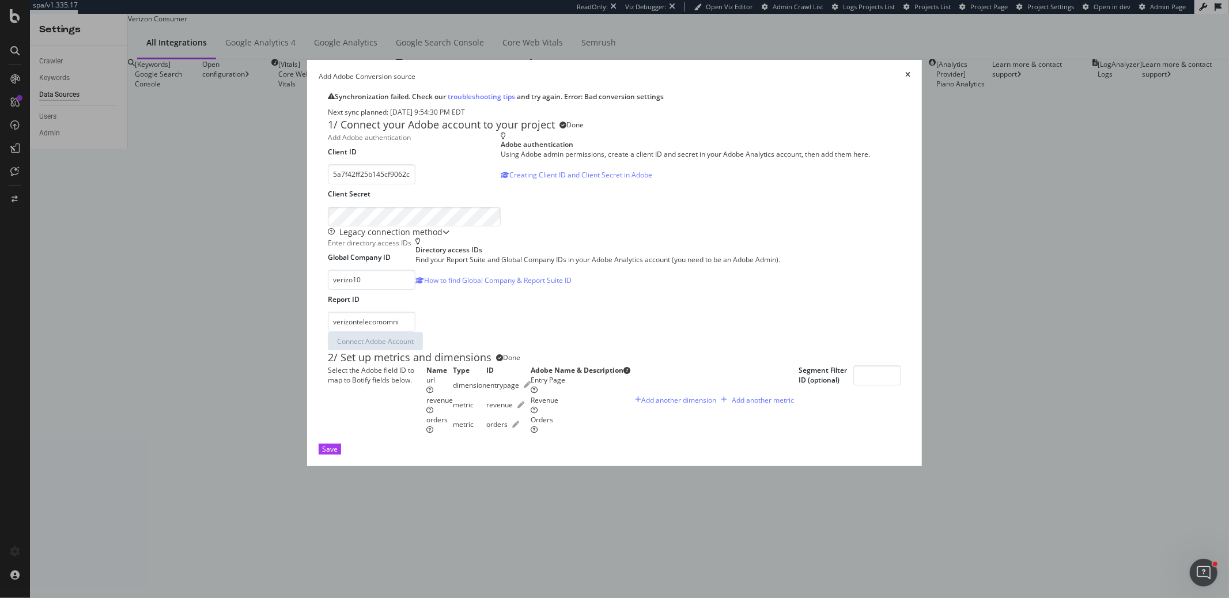
click at [910, 71] on icon "times" at bounding box center [907, 76] width 5 height 10
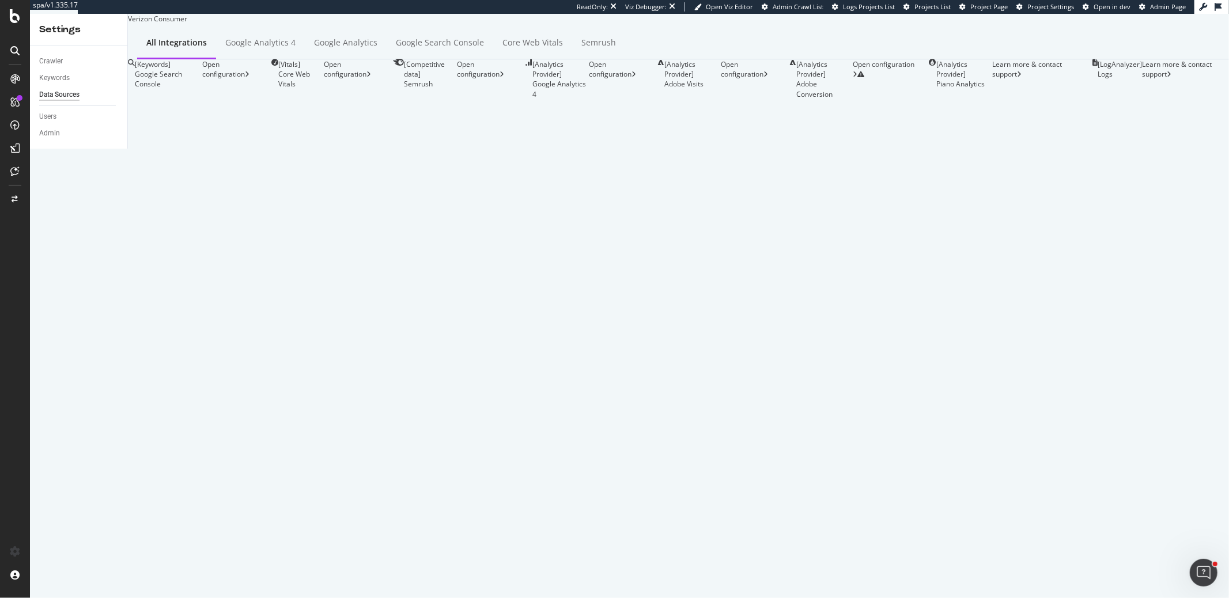
click at [700, 99] on div "[ Analytics Provider ] Adobe Visits Open configuration" at bounding box center [719, 79] width 123 height 40
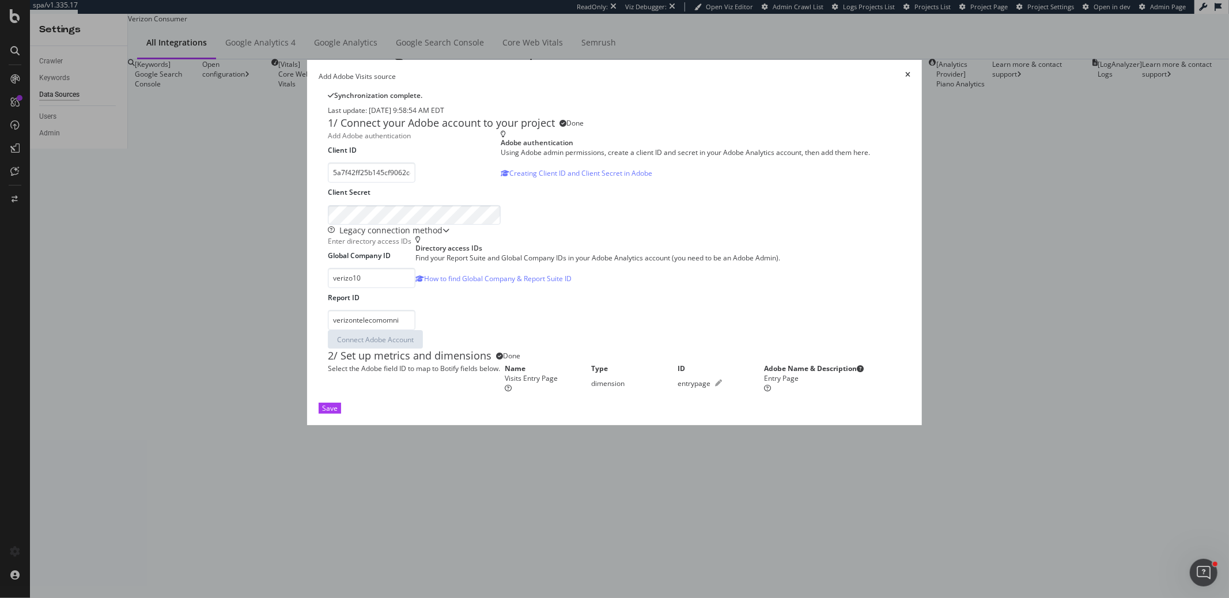
click at [910, 71] on icon "times" at bounding box center [907, 76] width 5 height 10
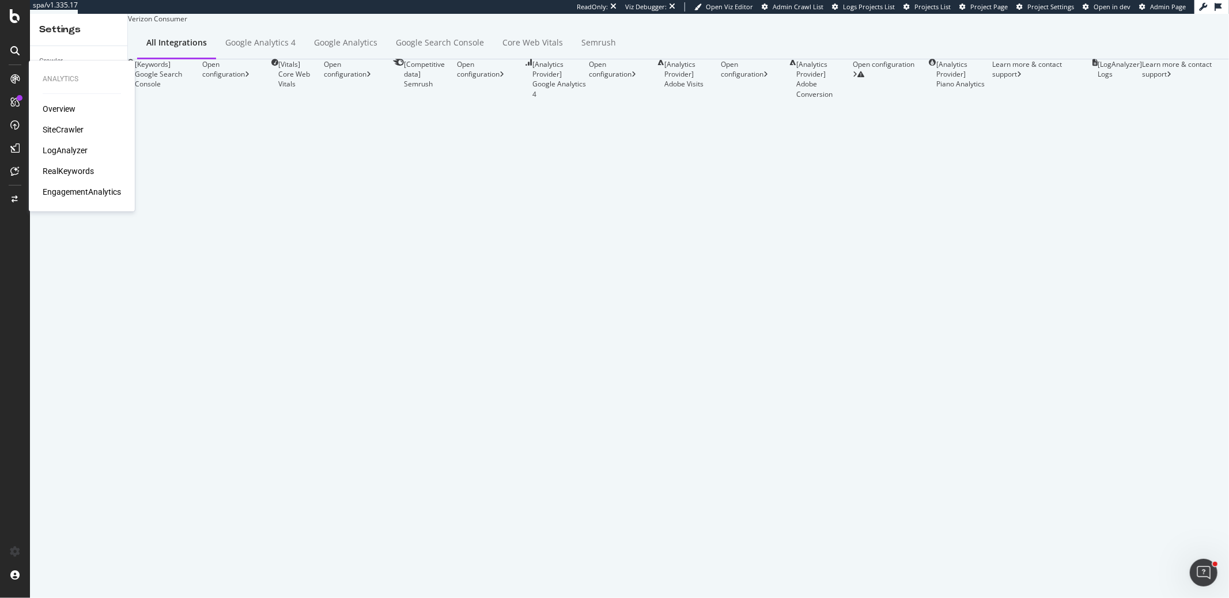
click at [115, 193] on div "EngagementAnalytics" at bounding box center [82, 192] width 78 height 12
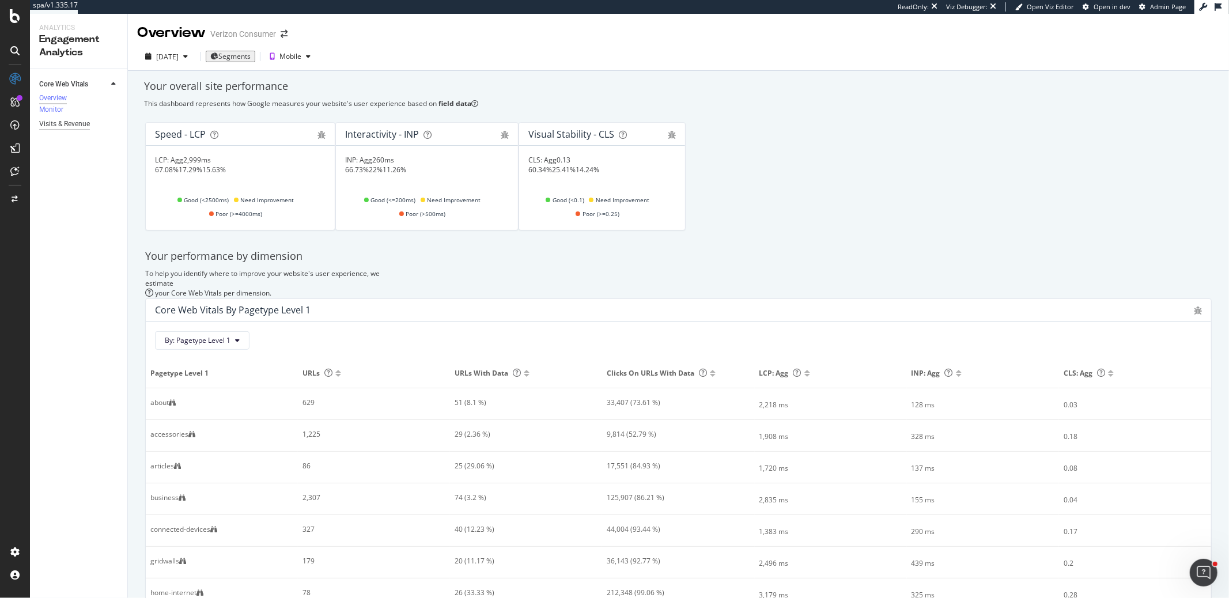
click at [79, 130] on div "Visits & Revenue" at bounding box center [64, 124] width 51 height 12
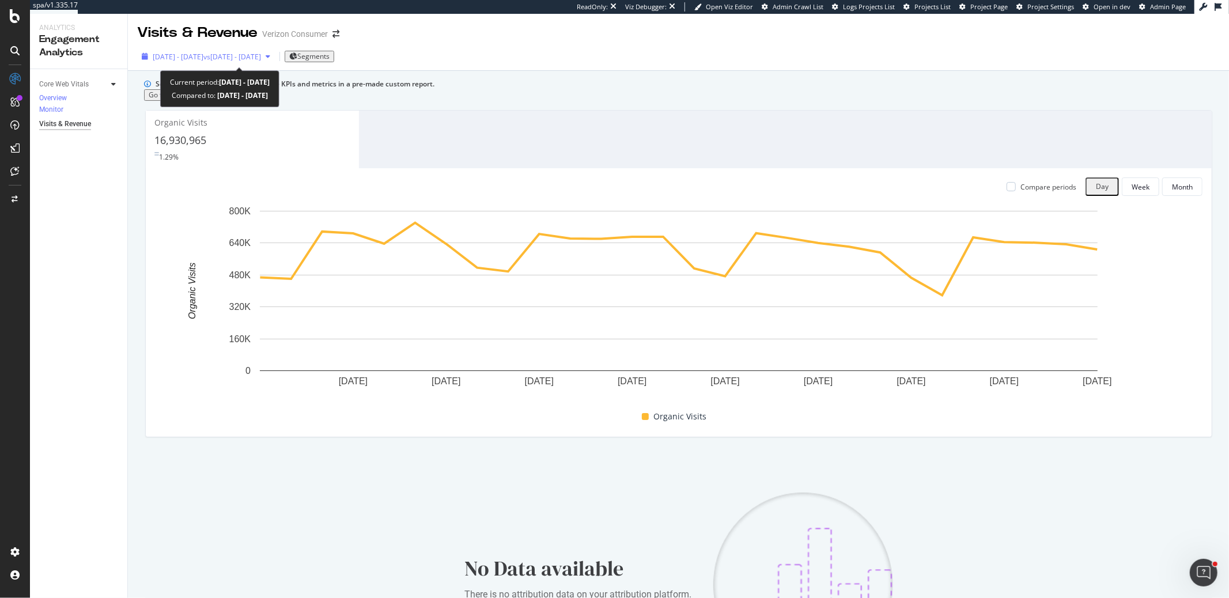
click at [243, 57] on span "vs 2025 Mar. 1st - Mar. 28th" at bounding box center [232, 57] width 58 height 10
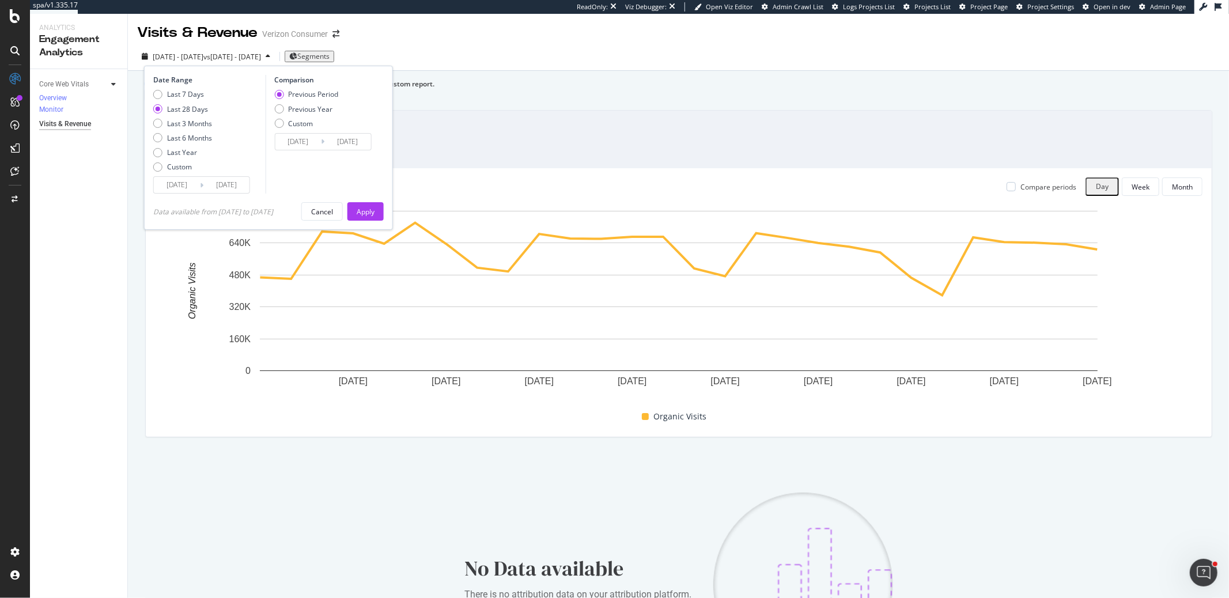
click at [1201, 568] on icon "Open Intercom Messenger" at bounding box center [1203, 572] width 19 height 19
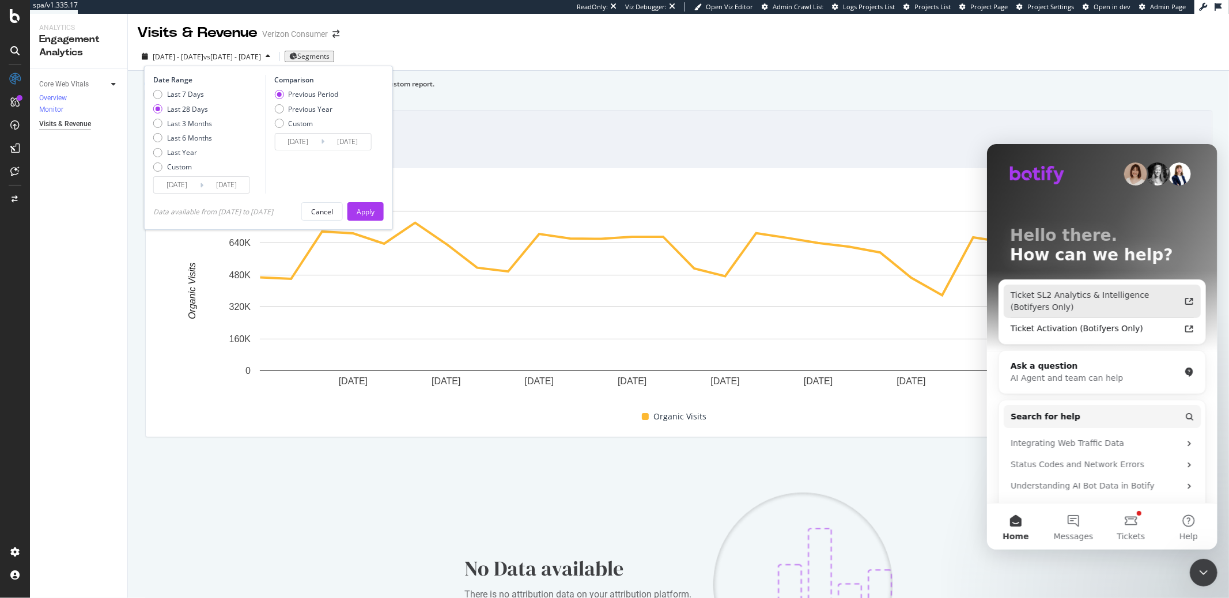
click at [1090, 297] on div "Ticket SL2 Analytics & Intelligence (Botifyers Only)" at bounding box center [1094, 301] width 169 height 24
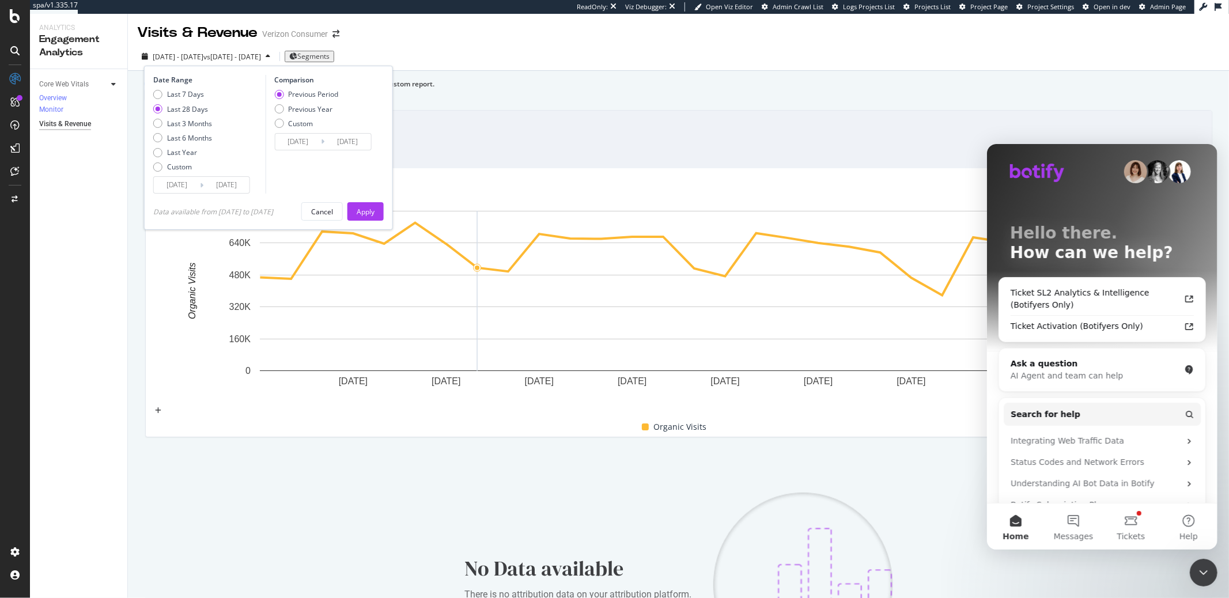
scroll to position [31, 0]
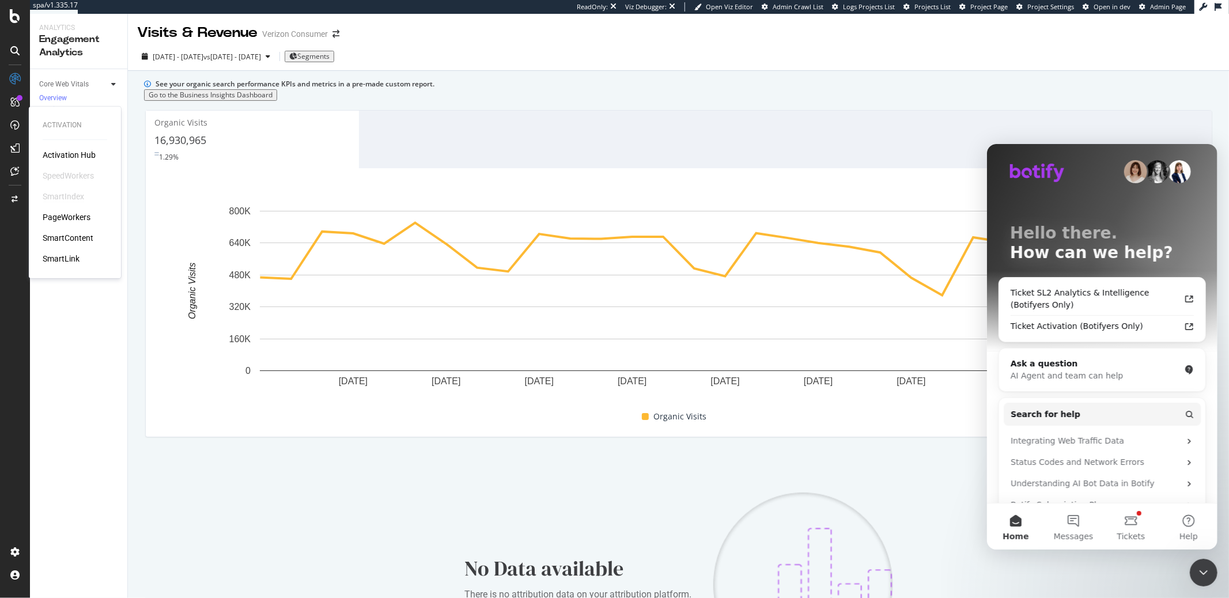
click at [63, 194] on div "SmartIndex" at bounding box center [63, 197] width 41 height 12
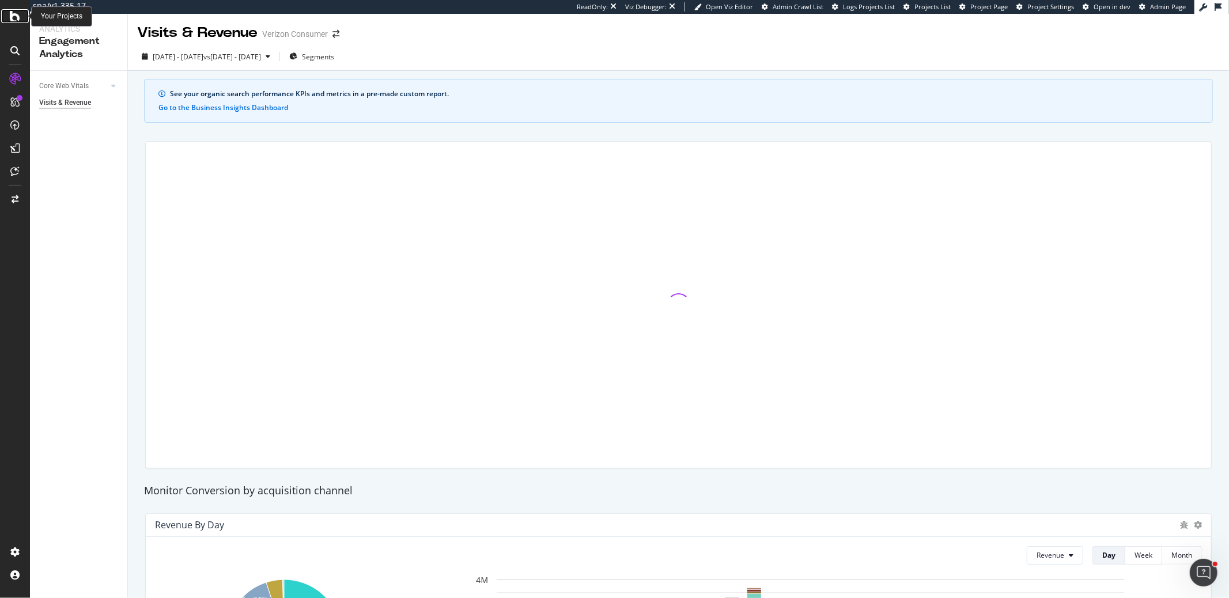
click at [12, 21] on icon at bounding box center [15, 16] width 10 height 14
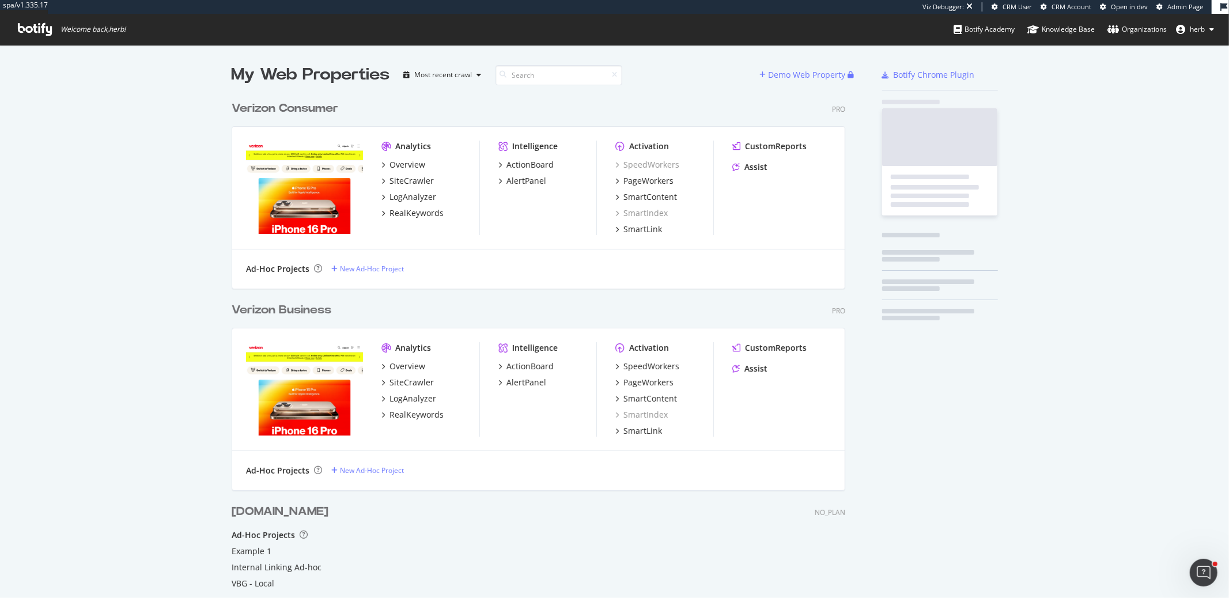
scroll to position [565, 623]
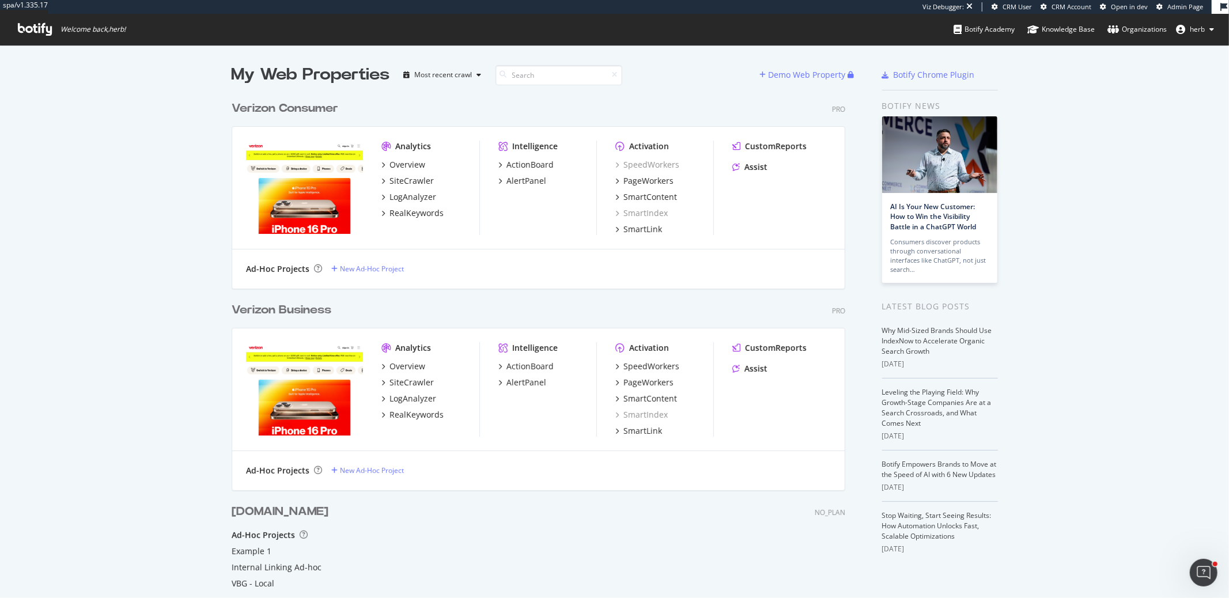
click at [323, 309] on div "Verizon Business" at bounding box center [282, 310] width 100 height 17
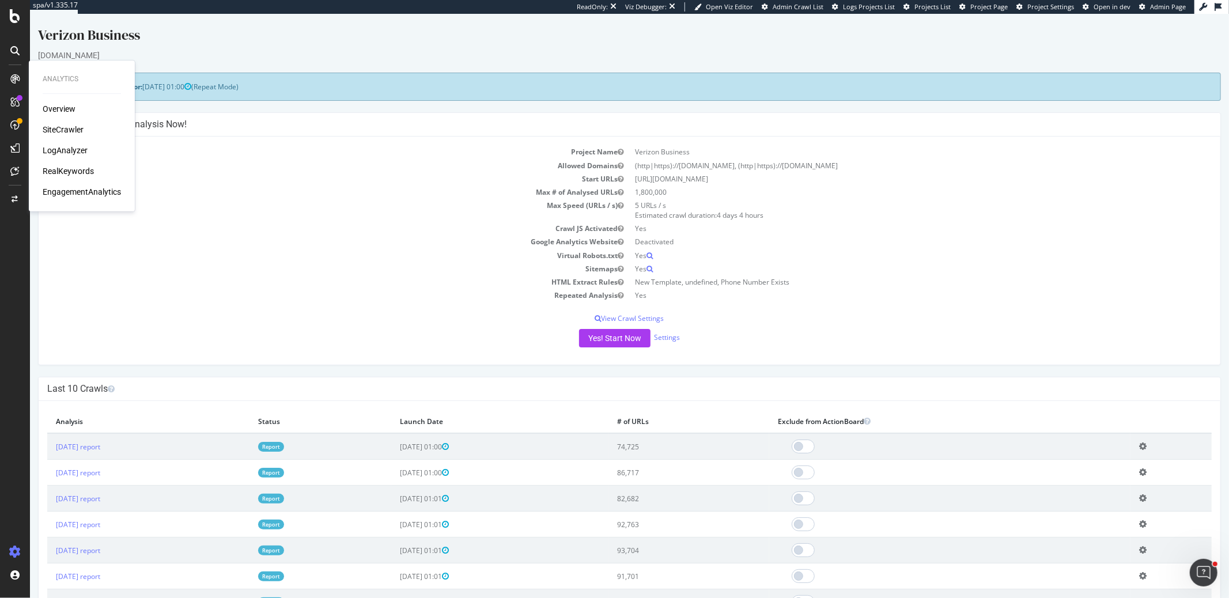
click at [71, 197] on div "EngagementAnalytics" at bounding box center [82, 192] width 78 height 12
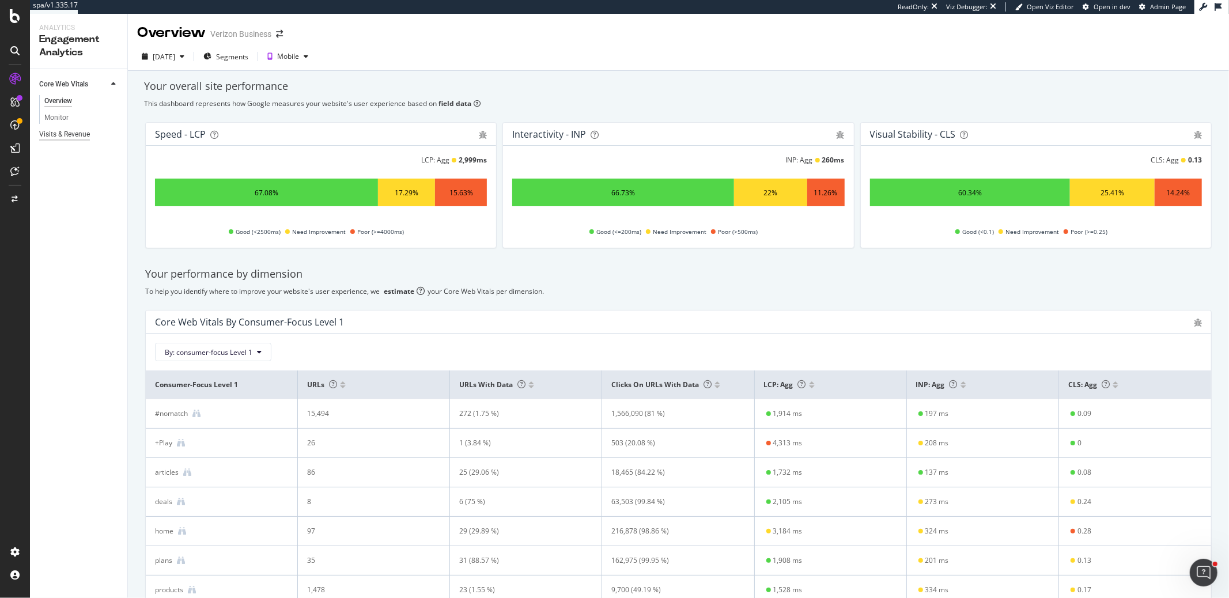
click at [74, 134] on div "Visits & Revenue" at bounding box center [64, 134] width 51 height 12
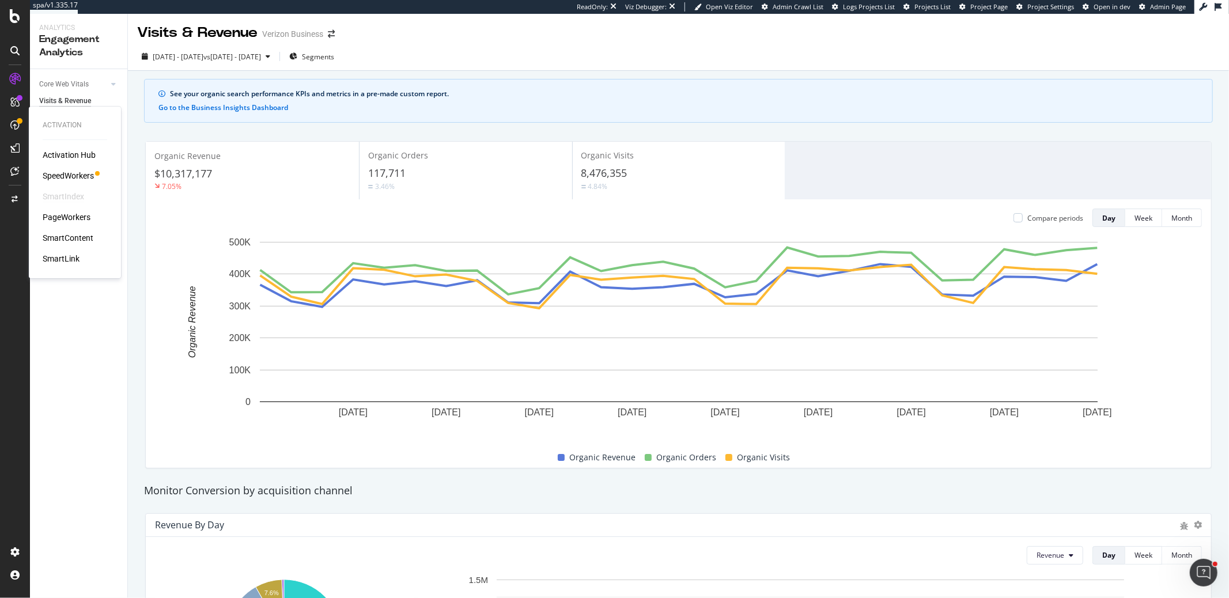
click at [56, 199] on div "SmartIndex" at bounding box center [63, 197] width 41 height 12
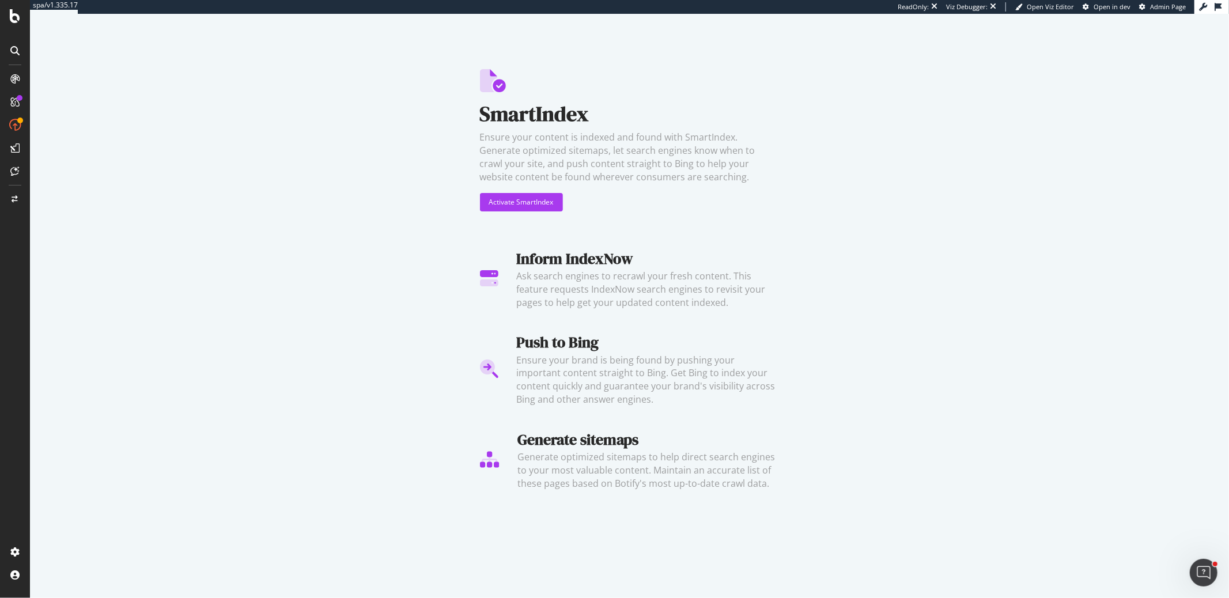
drag, startPoint x: 6, startPoint y: 247, endPoint x: 12, endPoint y: 228, distance: 19.9
click at [6, 246] on div at bounding box center [15, 306] width 28 height 473
click at [47, 197] on div "DataExports" at bounding box center [65, 199] width 45 height 12
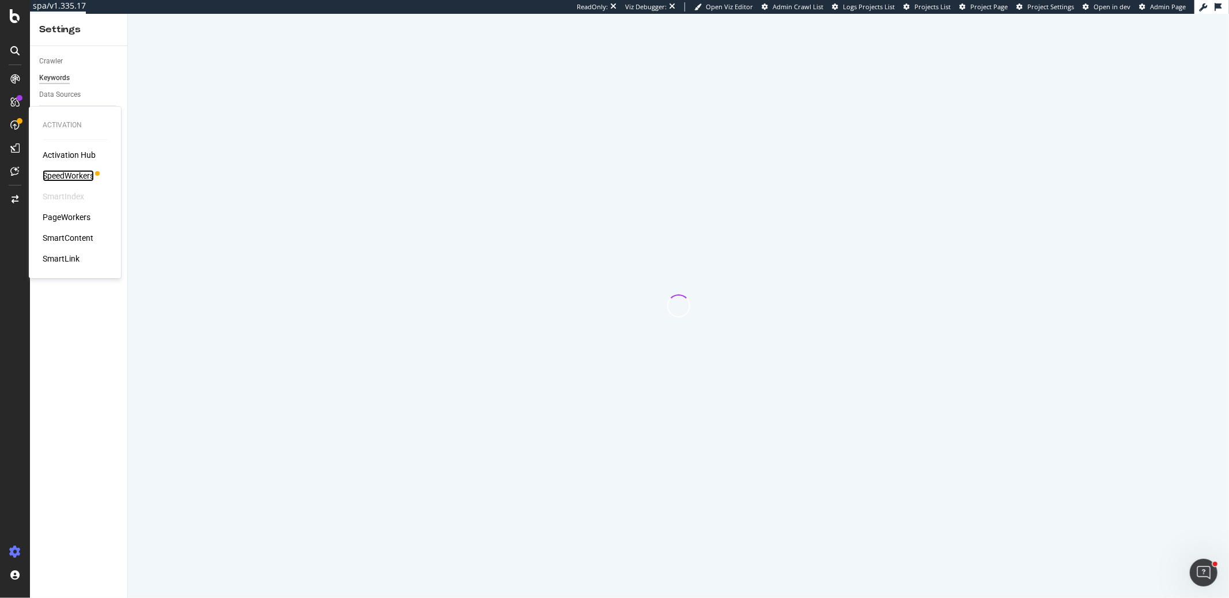
click at [89, 177] on div "SpeedWorkers" at bounding box center [68, 176] width 51 height 12
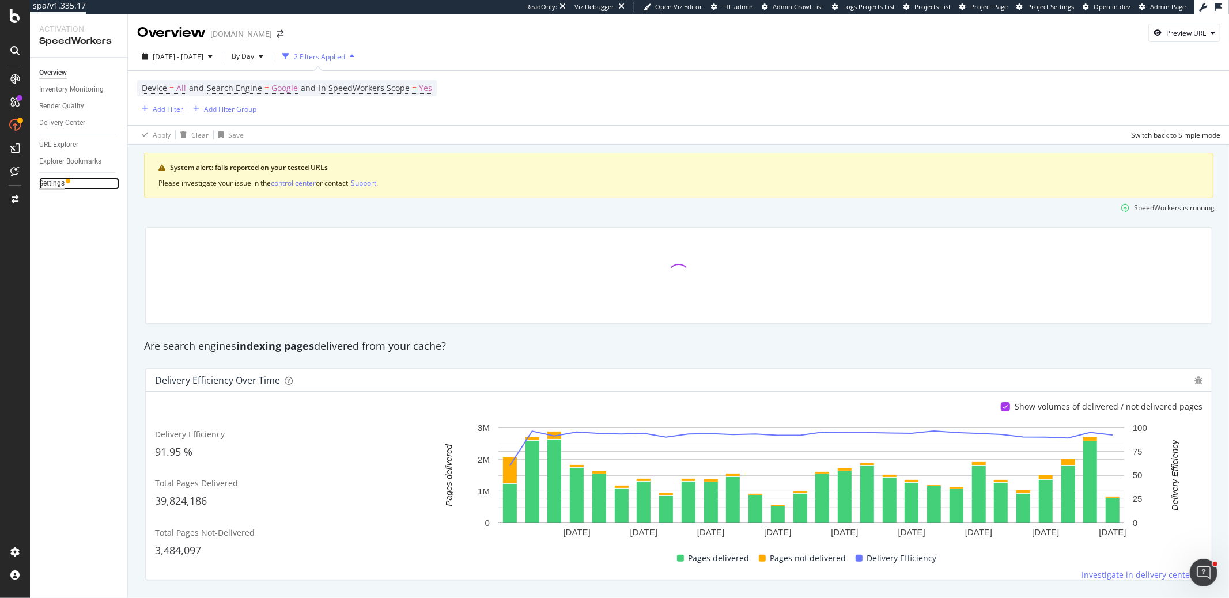
click at [54, 183] on div "Settings" at bounding box center [51, 183] width 25 height 12
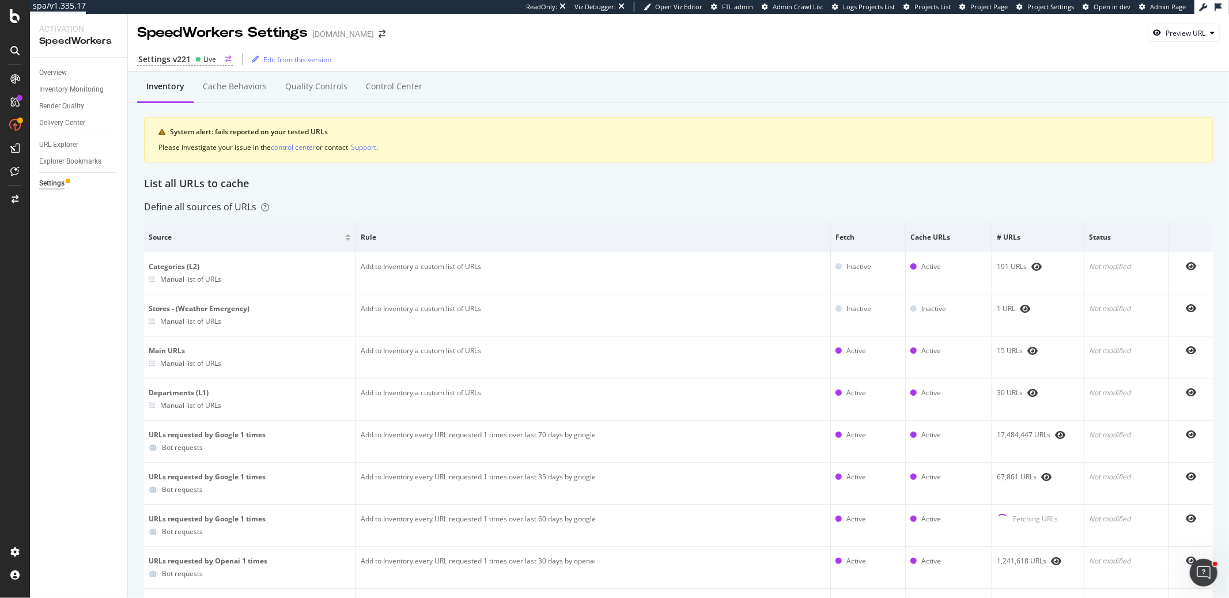
click at [211, 55] on div "Live" at bounding box center [209, 59] width 13 height 10
